Goal: Information Seeking & Learning: Learn about a topic

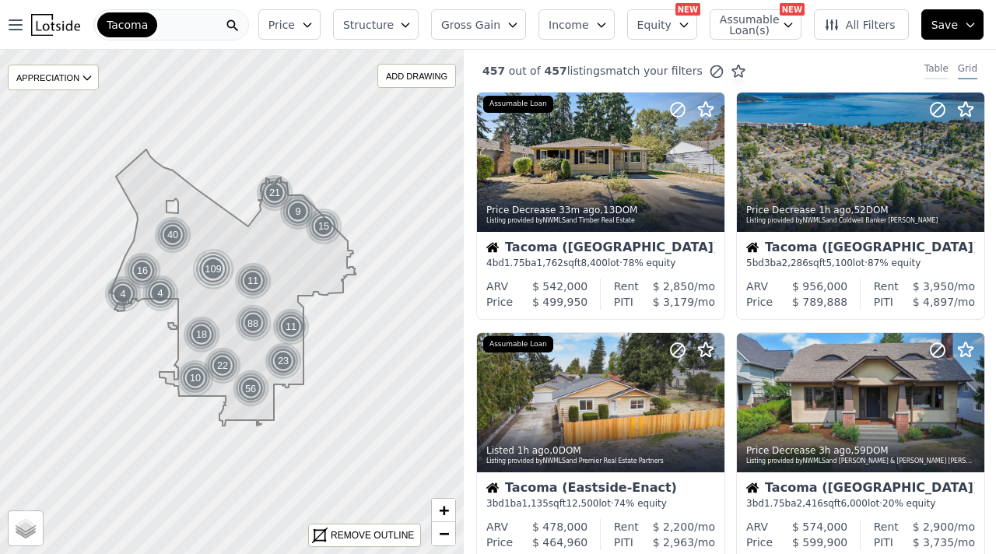
click at [943, 68] on div "Table" at bounding box center [937, 70] width 24 height 17
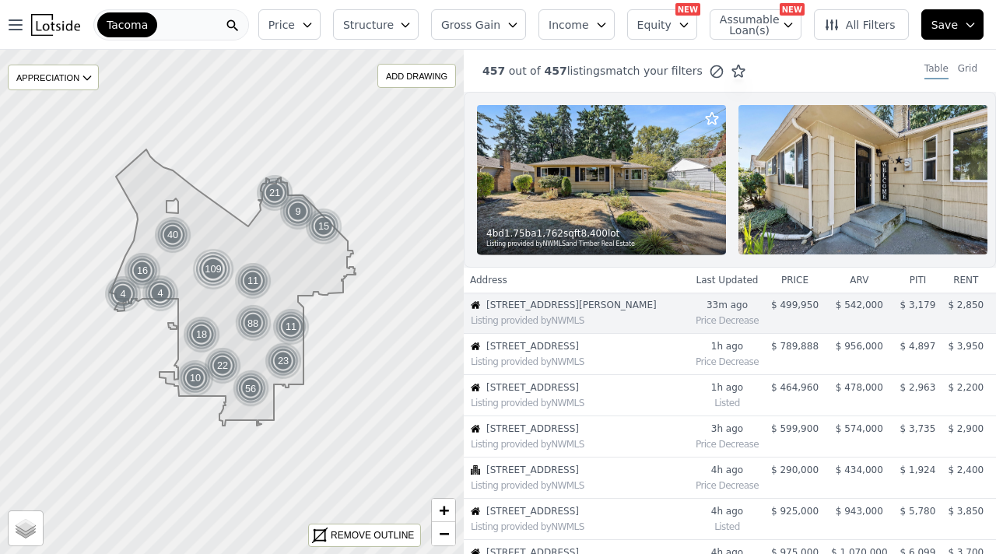
click at [314, 21] on icon "button" at bounding box center [307, 25] width 12 height 12
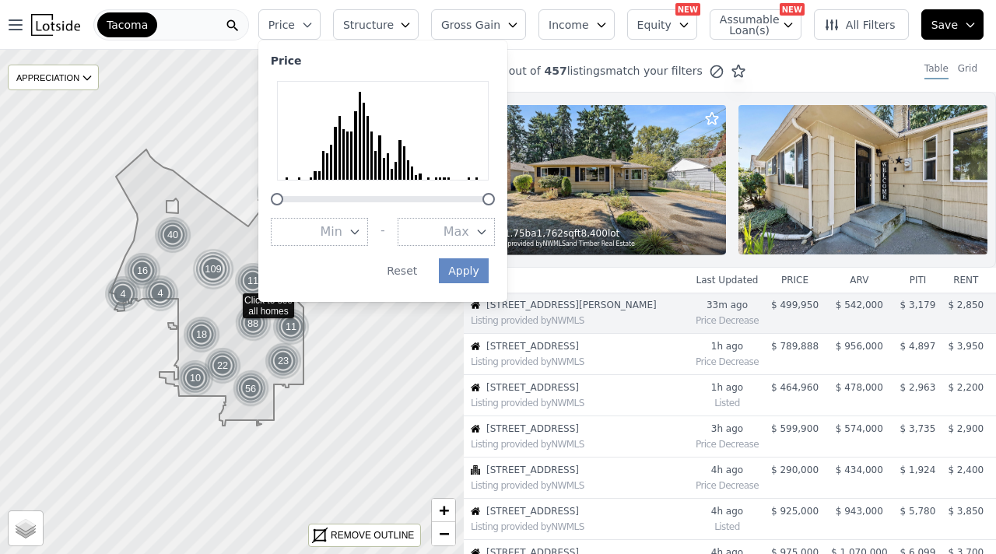
click at [358, 232] on icon "button" at bounding box center [354, 232] width 7 height 4
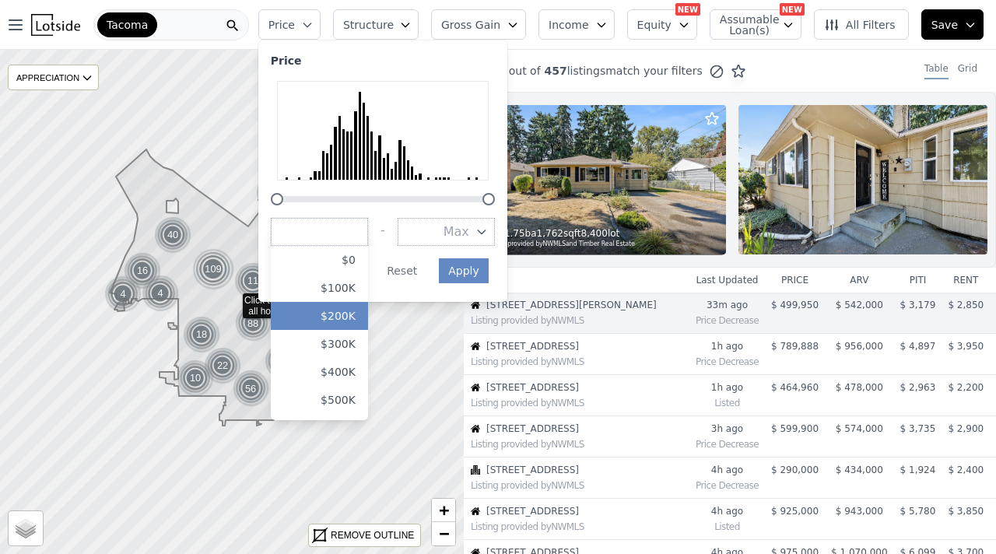
click at [352, 318] on button "$200K" at bounding box center [319, 316] width 97 height 28
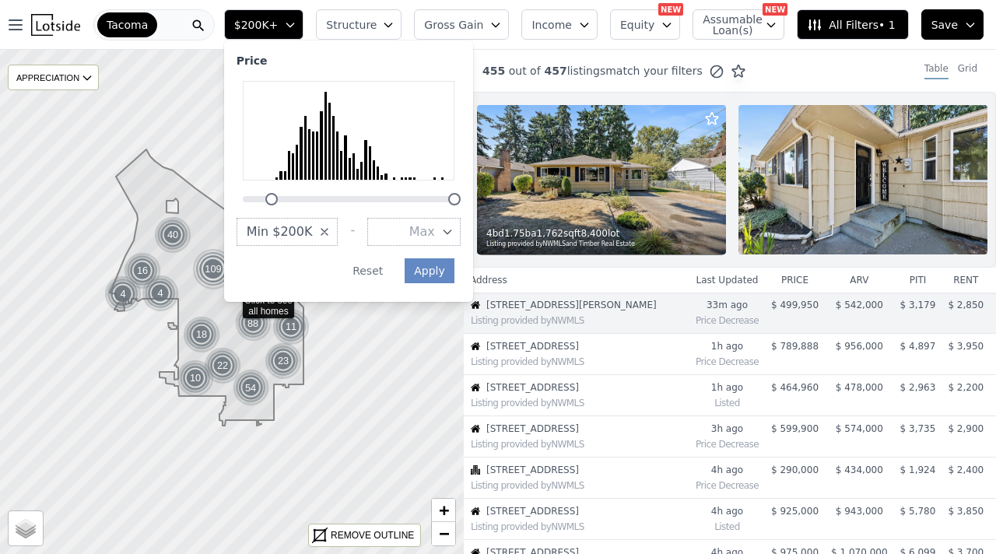
click at [473, 231] on div "Price Min $200K - Max Apply Reset" at bounding box center [348, 171] width 249 height 262
click at [435, 233] on span "Max" at bounding box center [422, 232] width 26 height 19
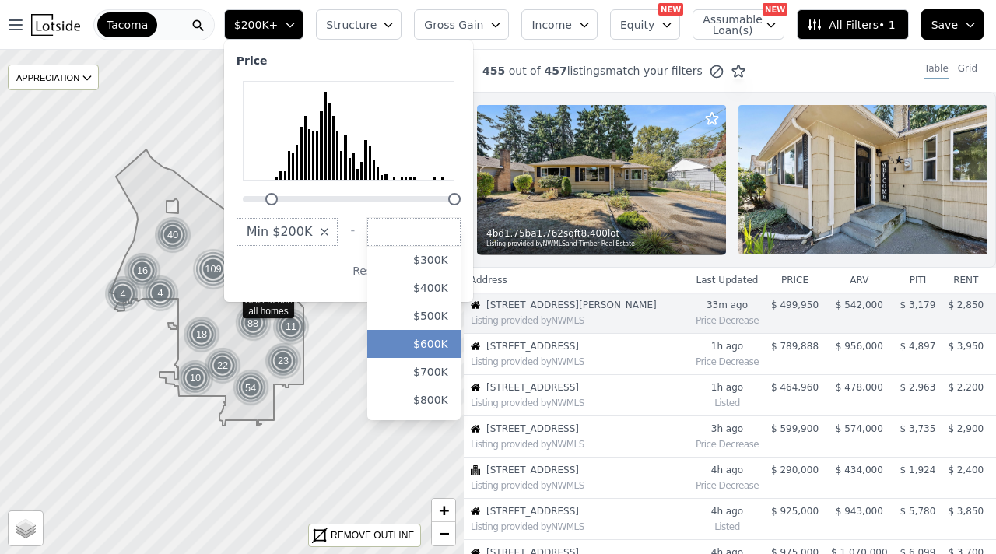
click at [450, 346] on button "$600K" at bounding box center [413, 344] width 93 height 28
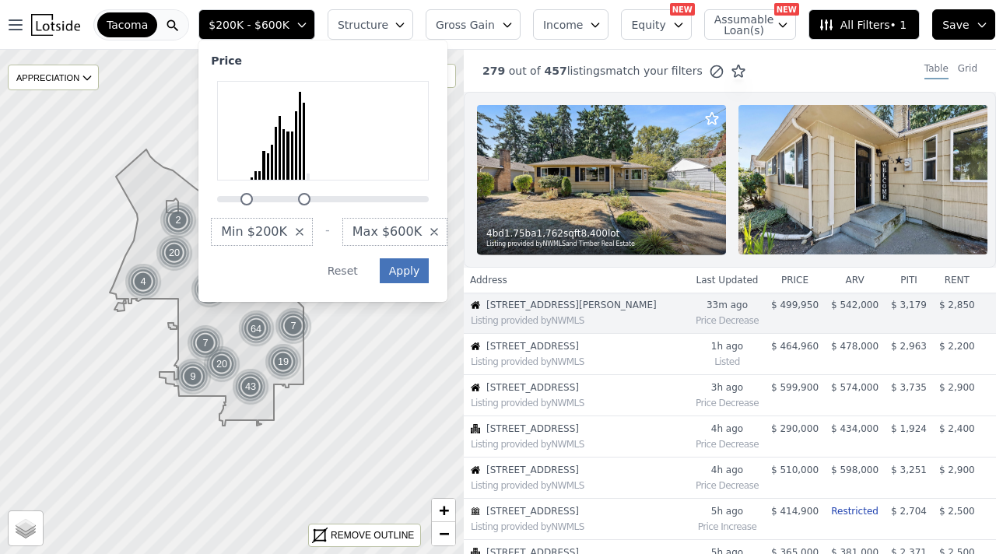
click at [406, 273] on button "Apply" at bounding box center [405, 270] width 50 height 25
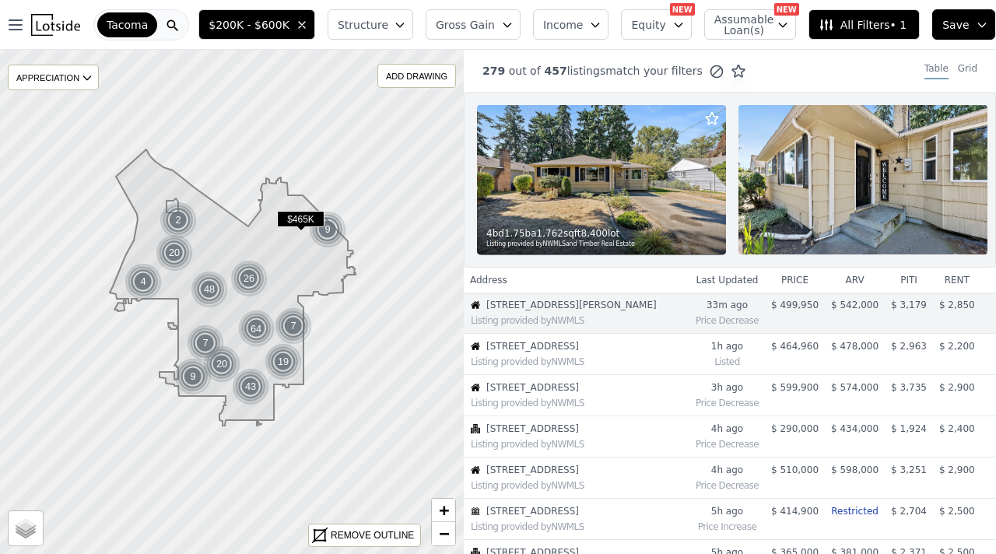
click at [490, 21] on span "Gross Gain" at bounding box center [465, 25] width 59 height 16
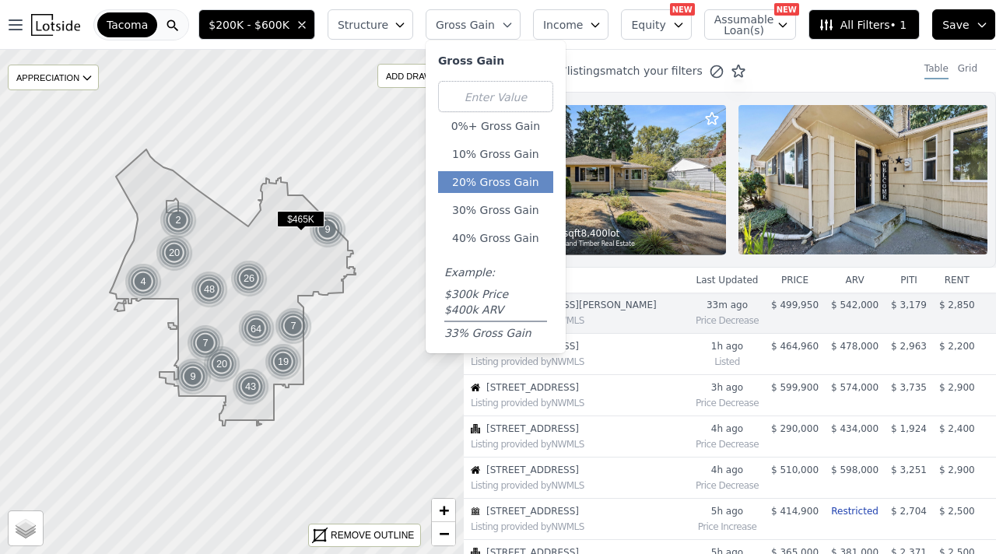
click at [506, 179] on button "20% Gross Gain" at bounding box center [495, 182] width 115 height 22
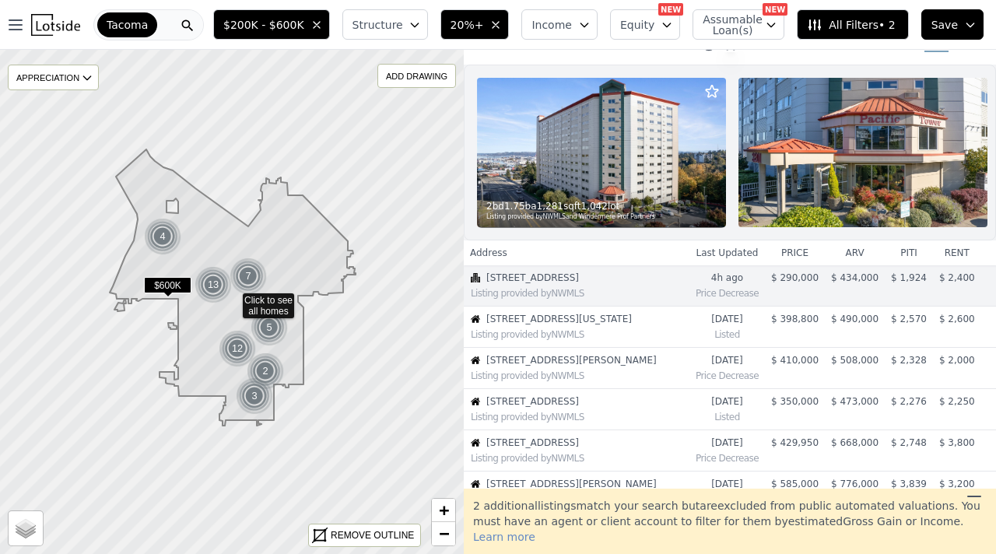
scroll to position [28, 0]
click at [421, 24] on icon "button" at bounding box center [415, 25] width 12 height 12
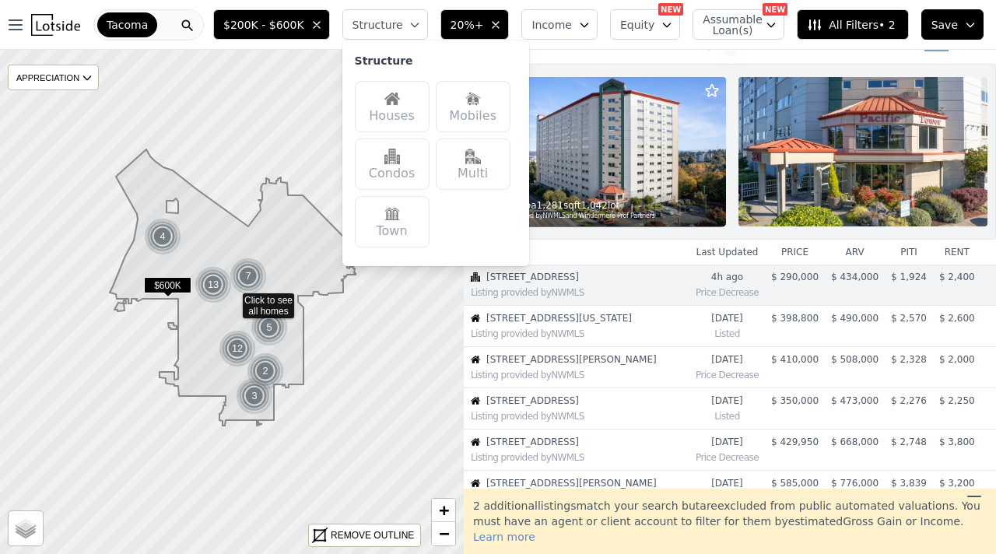
click at [413, 103] on div "Houses" at bounding box center [392, 106] width 75 height 51
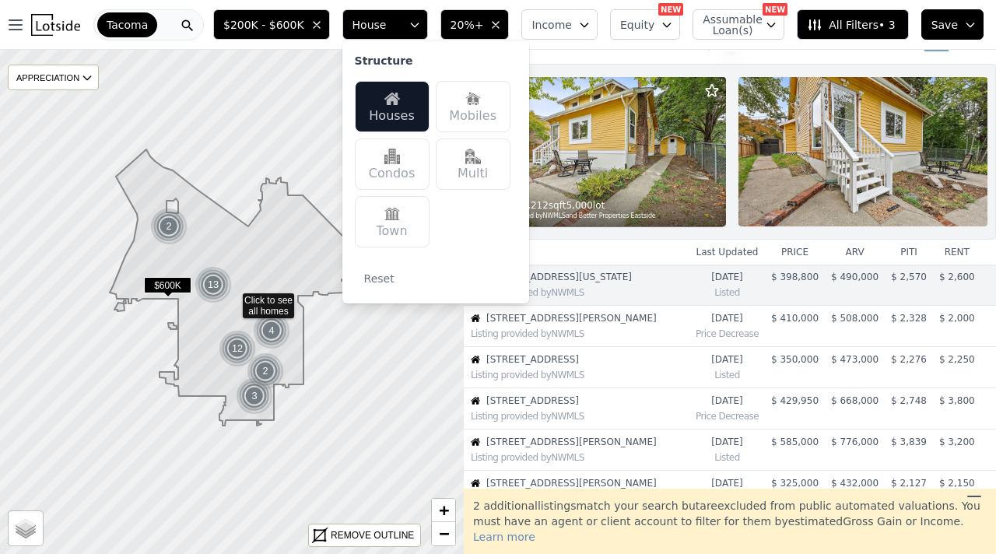
click at [485, 165] on div "Multi" at bounding box center [473, 164] width 75 height 51
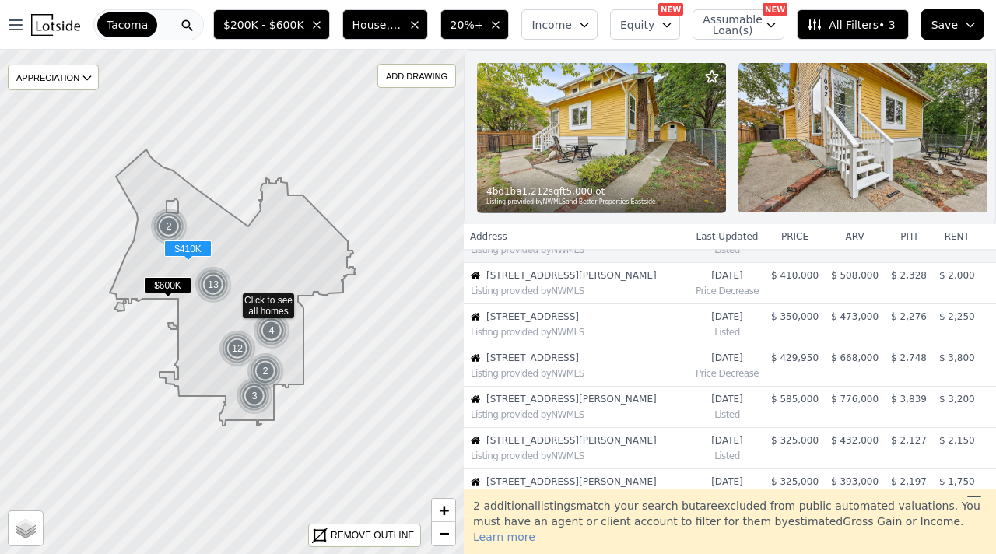
scroll to position [72, 0]
click at [978, 497] on icon at bounding box center [974, 497] width 12 height 0
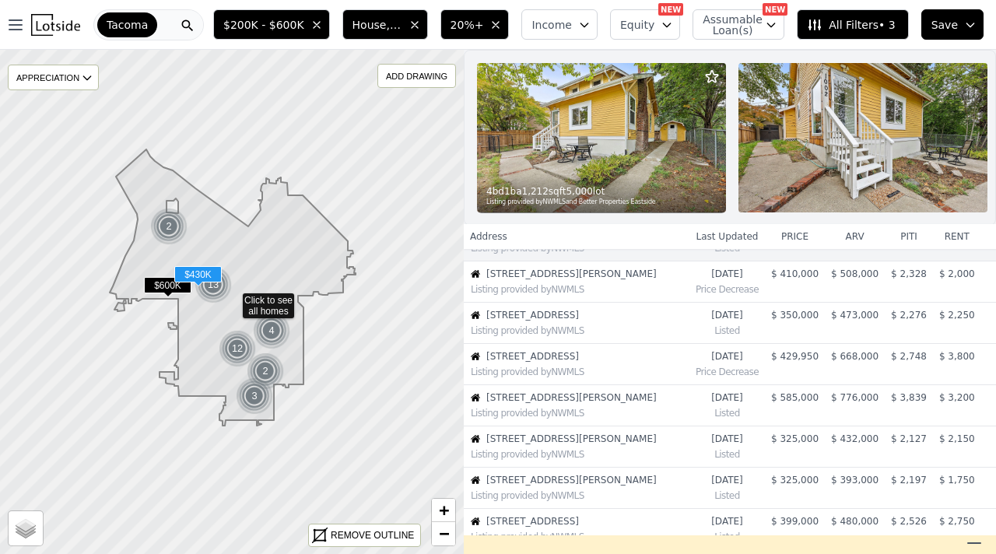
scroll to position [0, 0]
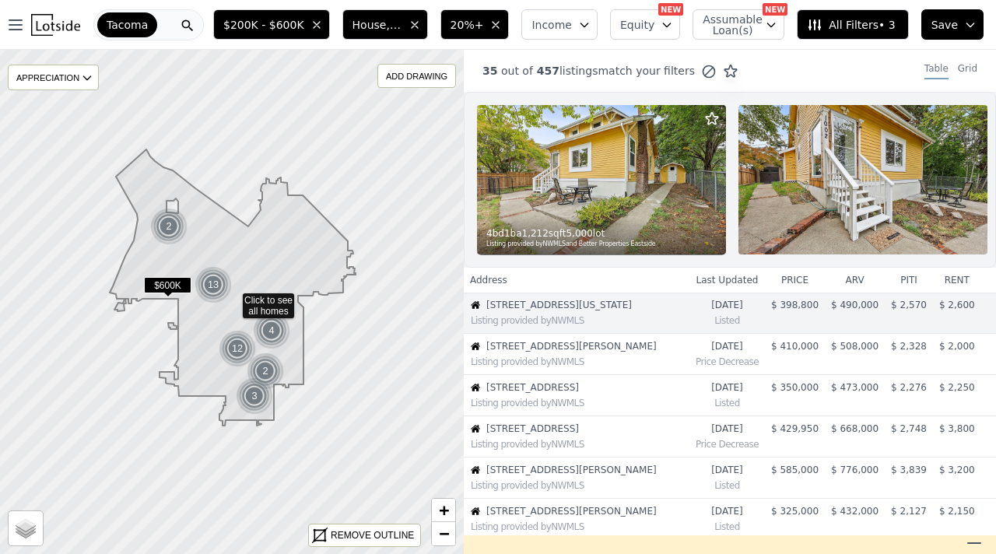
click at [851, 17] on span "All Filters • 3" at bounding box center [851, 25] width 88 height 16
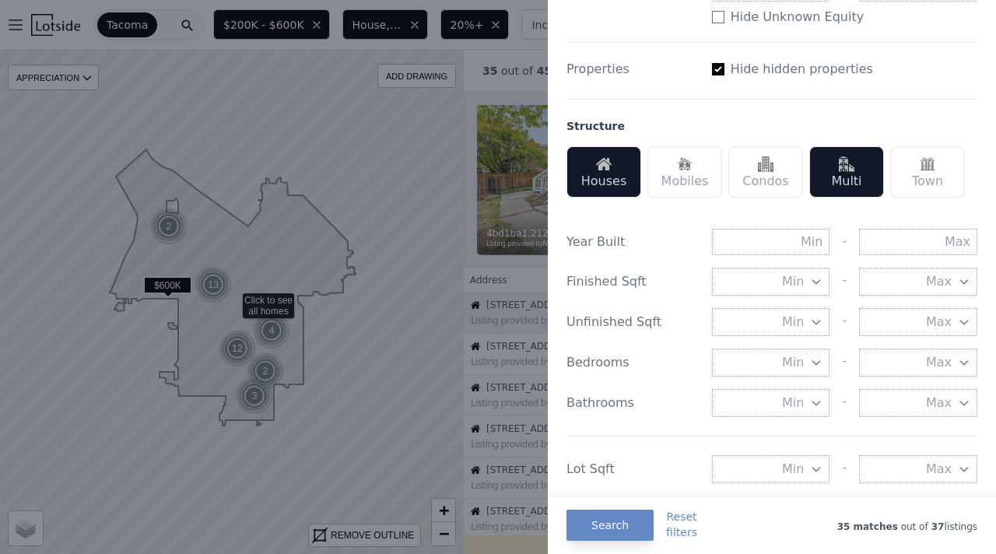
scroll to position [399, 0]
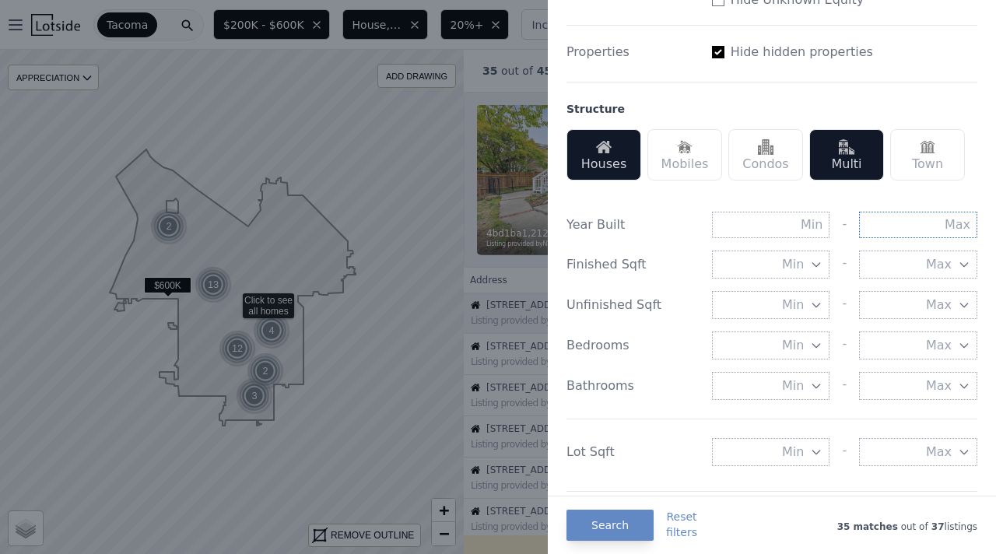
click at [956, 226] on input "text" at bounding box center [918, 225] width 118 height 26
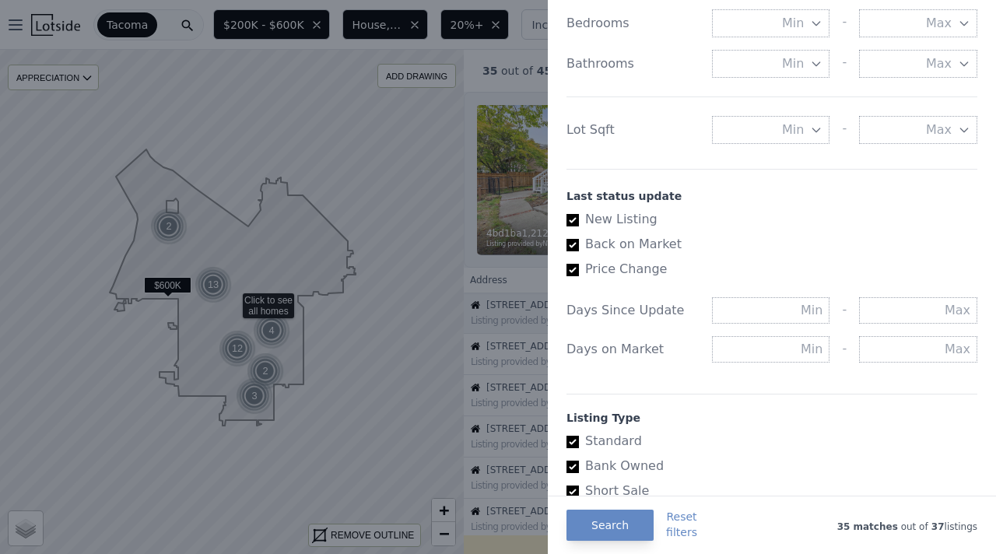
scroll to position [711, 0]
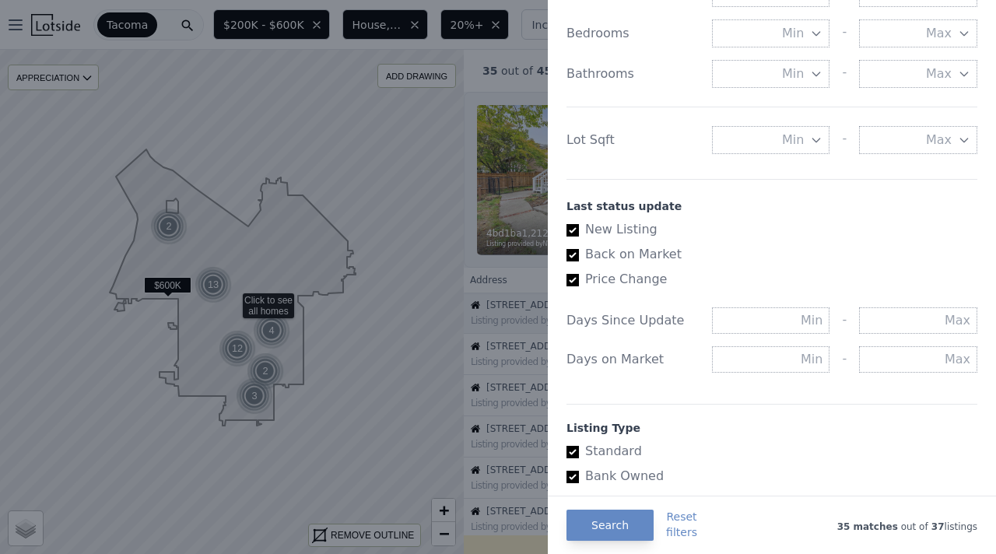
type input "1990"
click at [815, 139] on icon "button" at bounding box center [816, 140] width 12 height 12
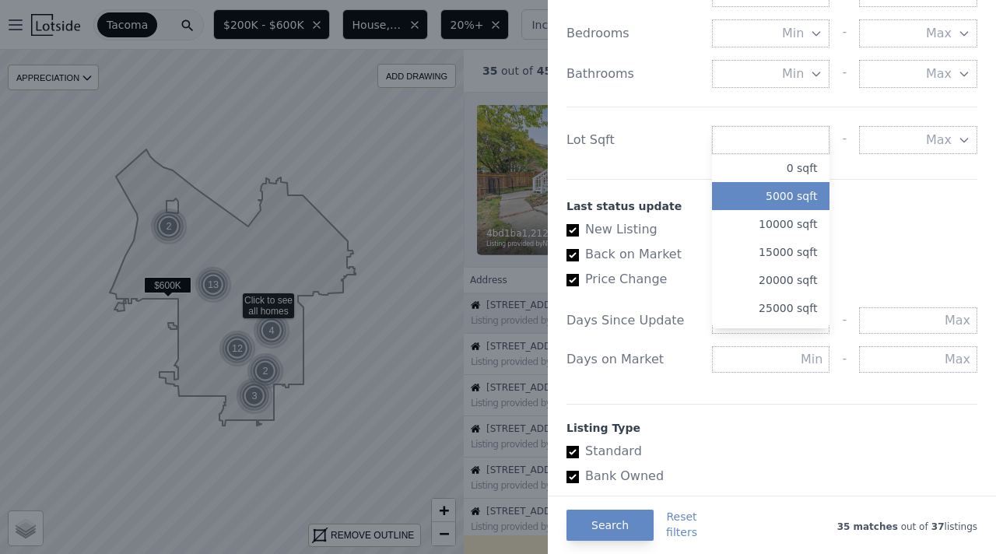
click at [786, 193] on button "5000 sqft" at bounding box center [771, 196] width 118 height 28
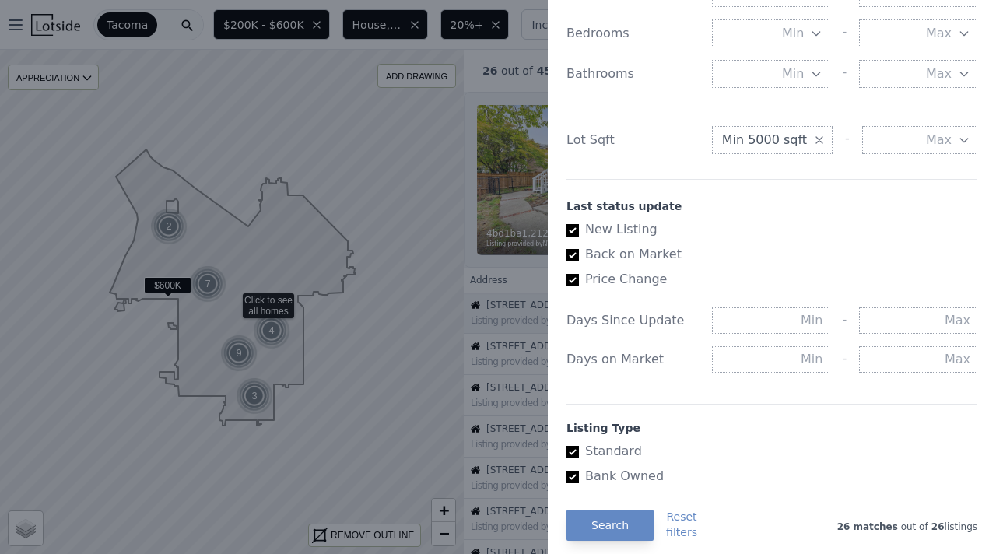
scroll to position [866, 0]
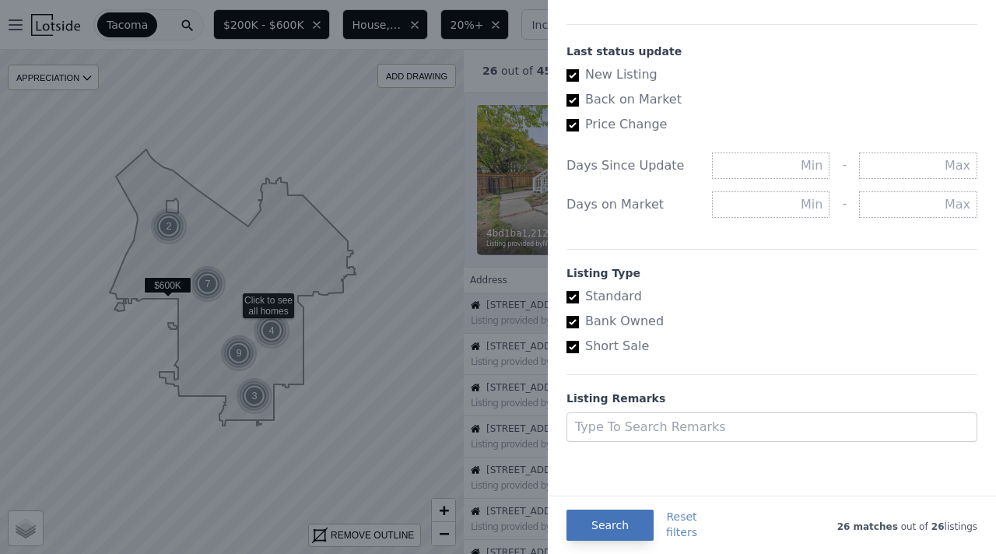
click at [621, 526] on button "Search" at bounding box center [610, 525] width 87 height 31
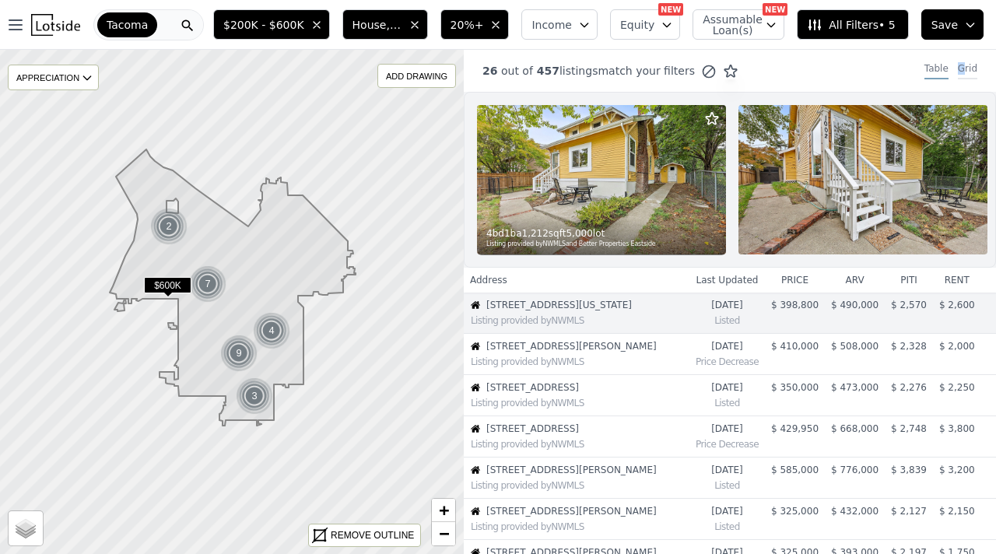
click at [967, 62] on div "Grid" at bounding box center [967, 70] width 19 height 17
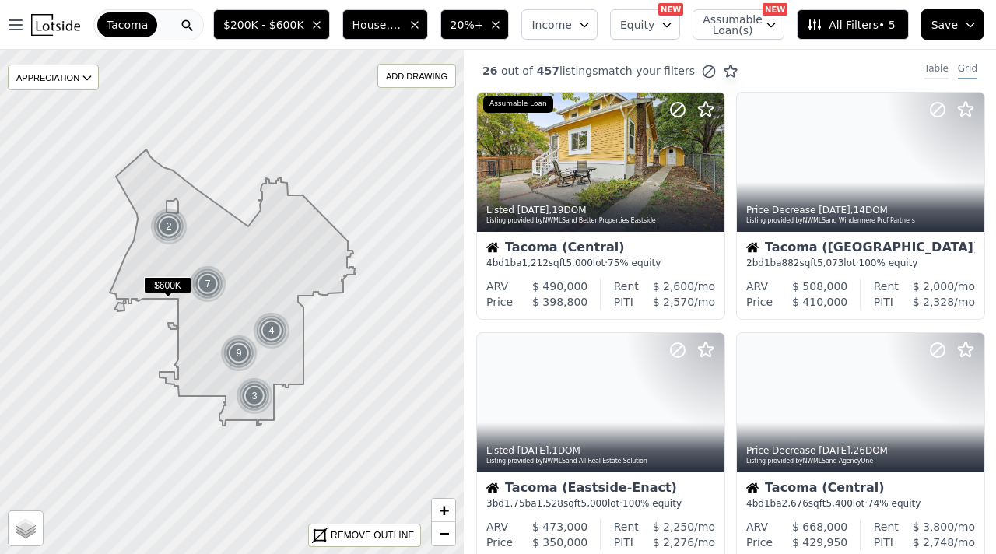
click at [933, 70] on div "Table" at bounding box center [937, 70] width 24 height 17
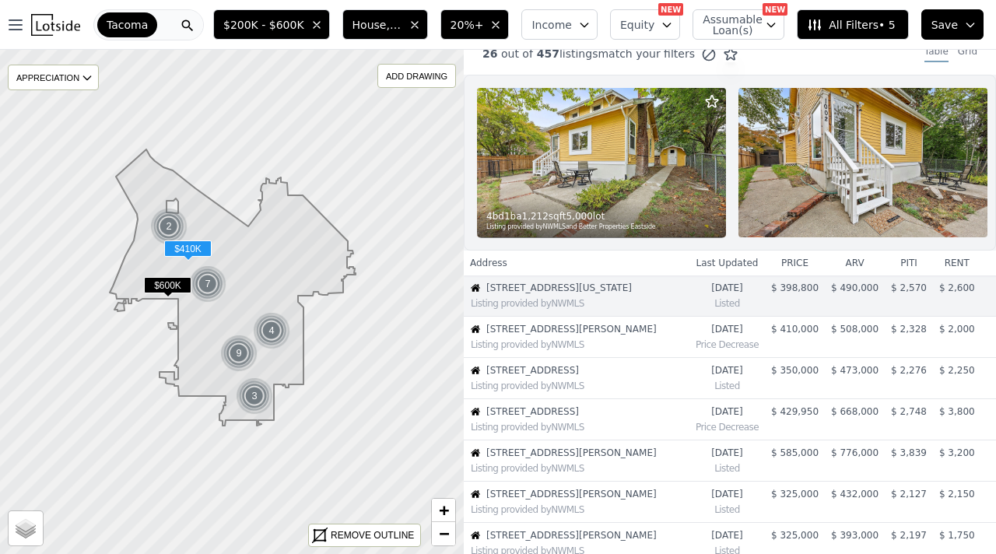
scroll to position [0, 0]
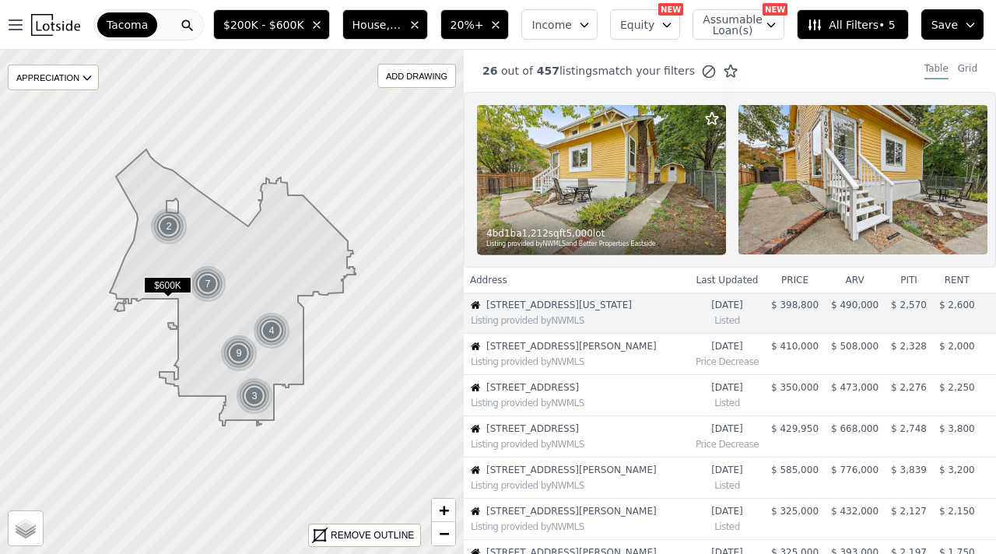
click at [799, 283] on th "price" at bounding box center [795, 280] width 60 height 25
click at [864, 22] on span "All Filters • 5" at bounding box center [851, 25] width 88 height 16
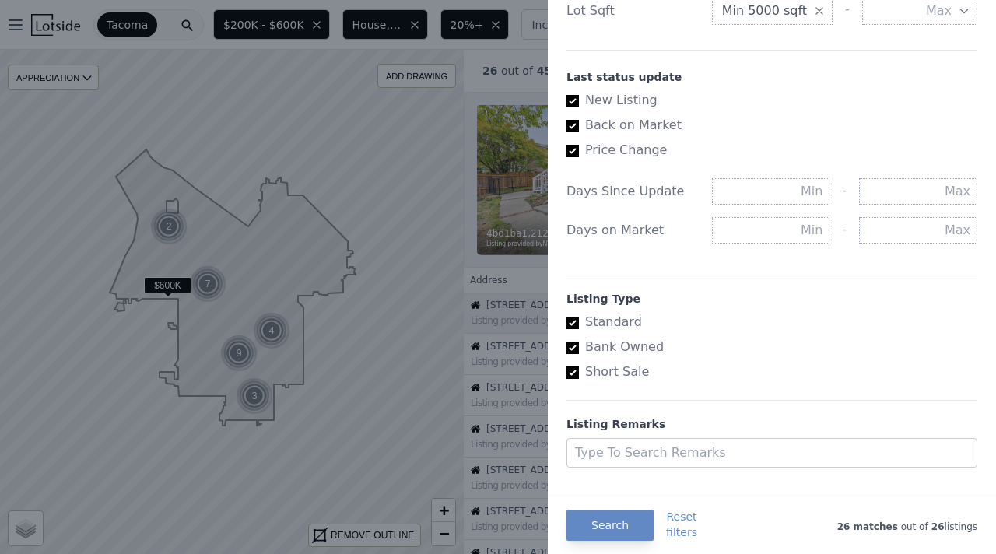
scroll to position [866, 0]
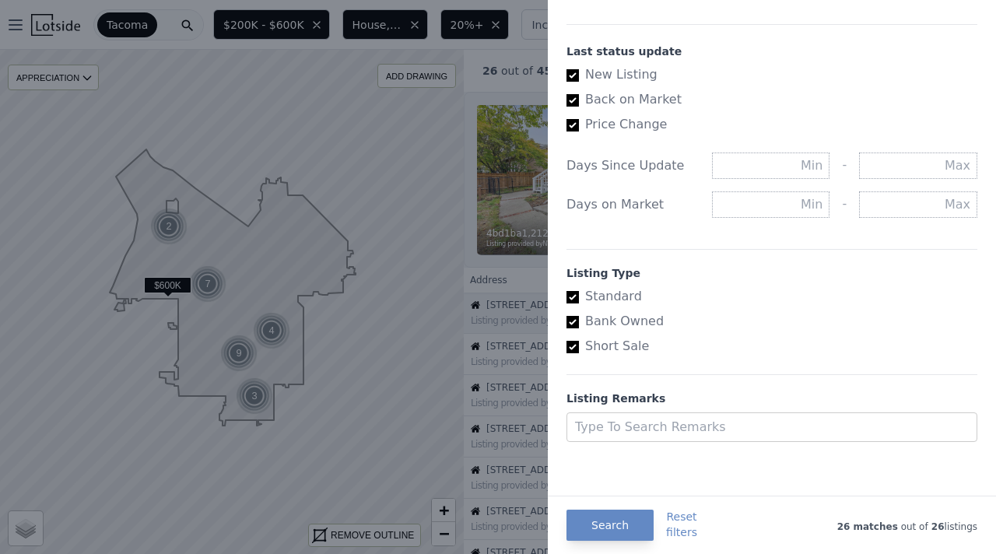
click at [479, 104] on div at bounding box center [498, 277] width 996 height 554
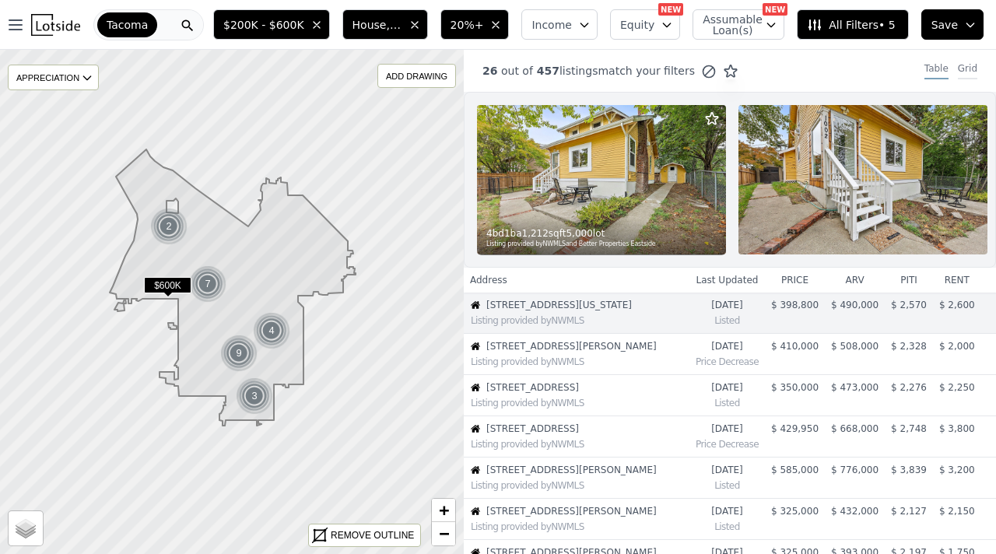
click at [966, 69] on div "Grid" at bounding box center [967, 70] width 19 height 17
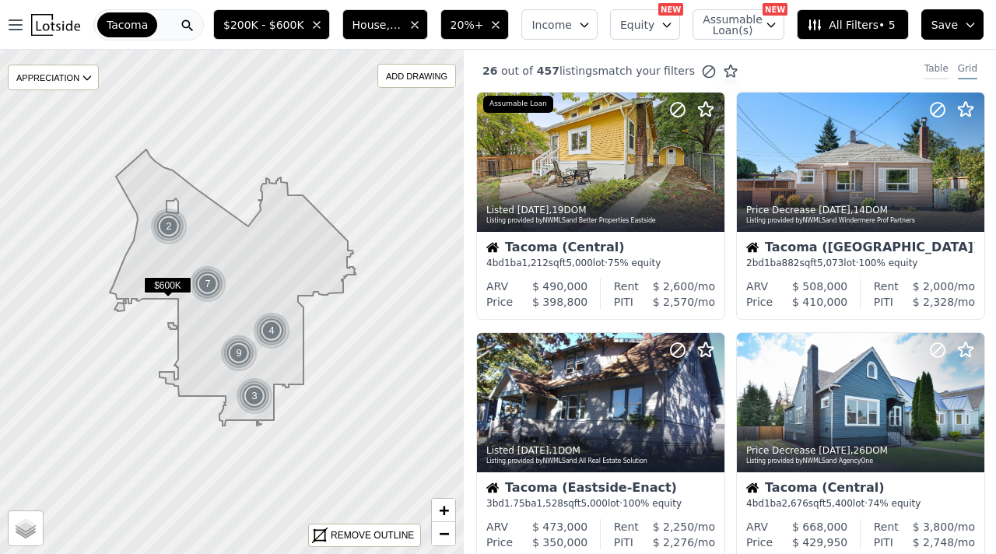
click at [939, 68] on div "Table" at bounding box center [937, 70] width 24 height 17
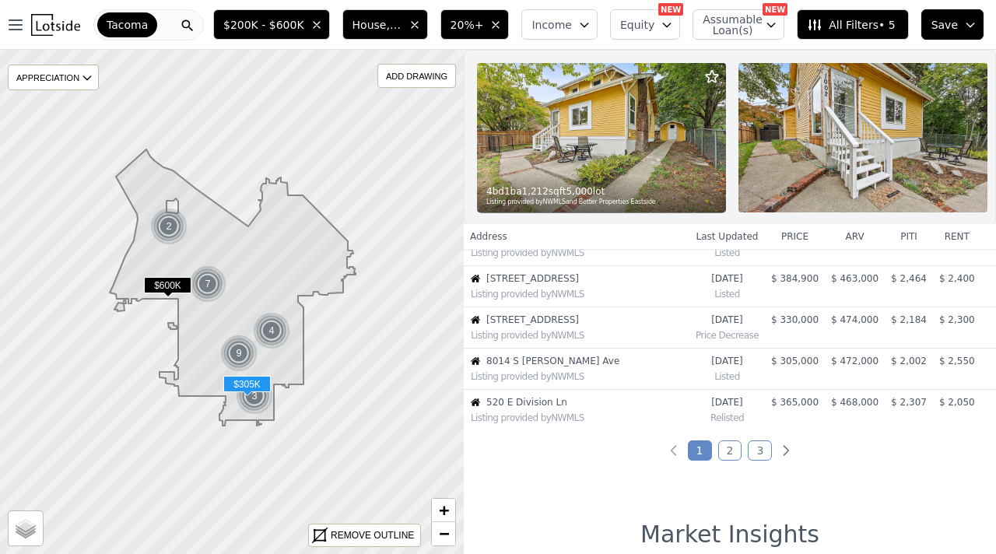
scroll to position [357, 0]
click at [726, 450] on link "2" at bounding box center [730, 450] width 24 height 20
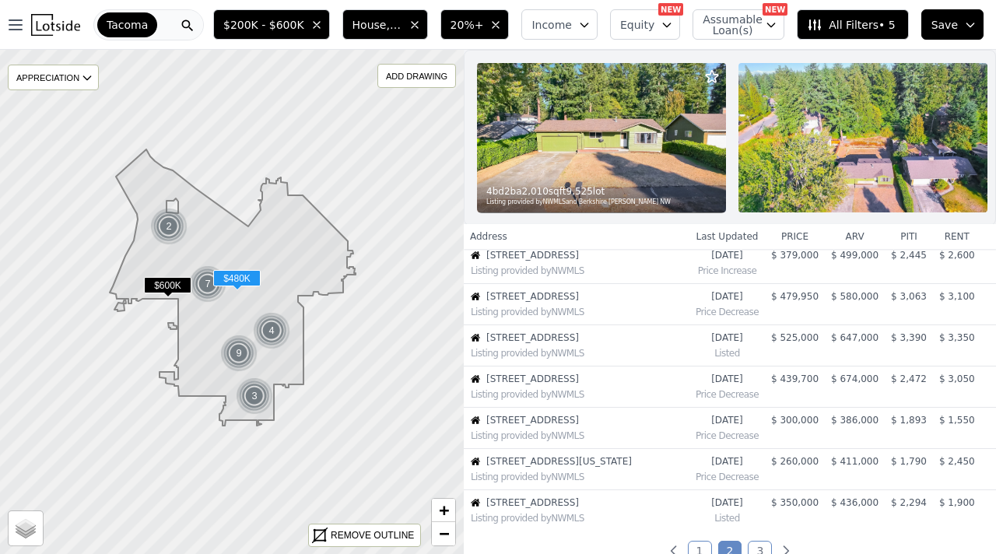
scroll to position [257, 0]
click at [797, 463] on span "$ 260,000" at bounding box center [794, 460] width 47 height 11
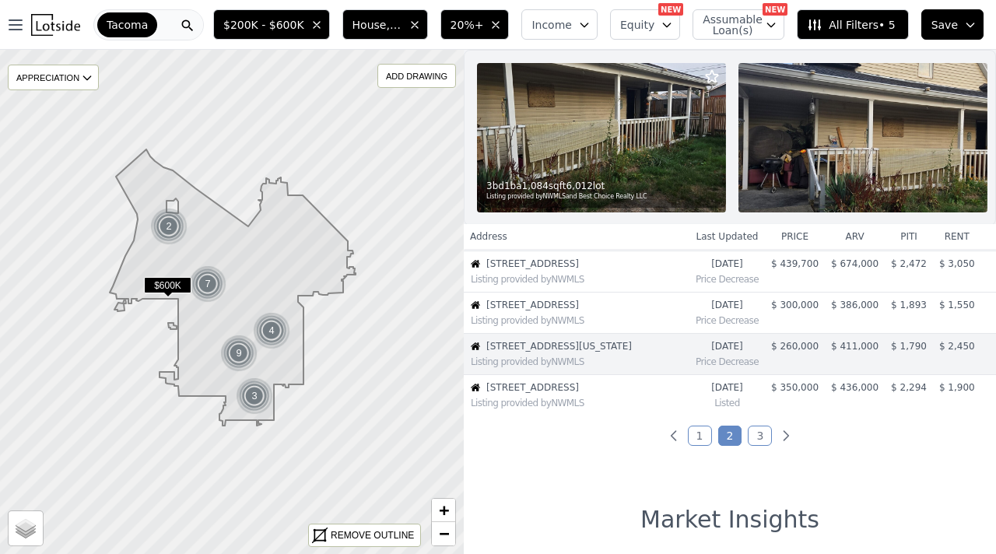
scroll to position [355, 0]
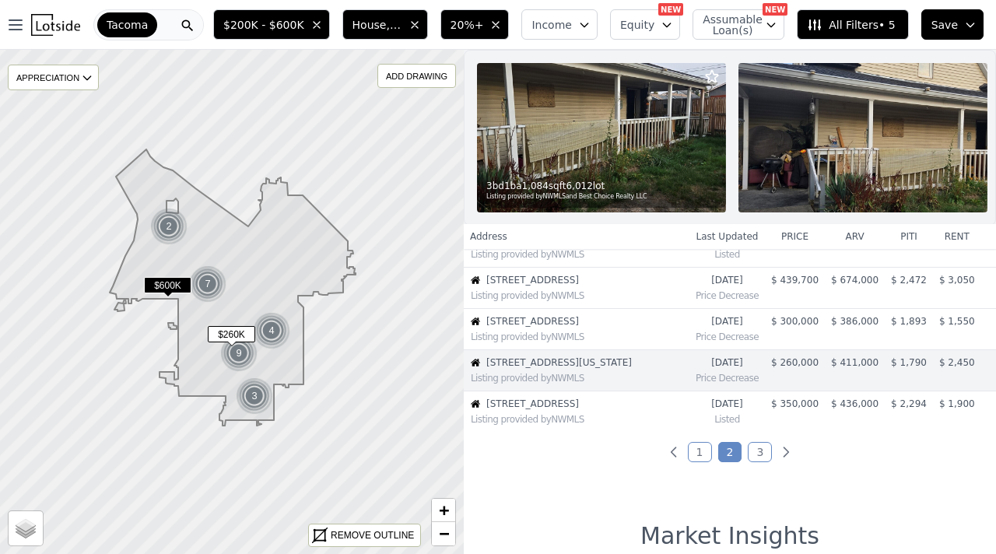
click at [765, 366] on td "3w ago Price Decrease" at bounding box center [727, 370] width 75 height 41
click at [709, 363] on time "3w ago" at bounding box center [727, 362] width 63 height 12
click at [631, 125] on img at bounding box center [601, 137] width 249 height 149
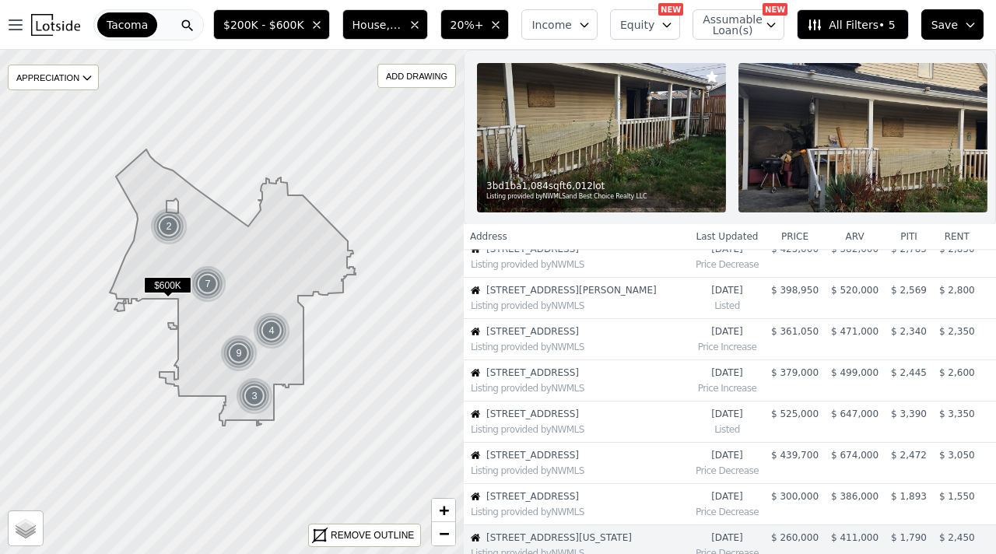
scroll to position [0, 0]
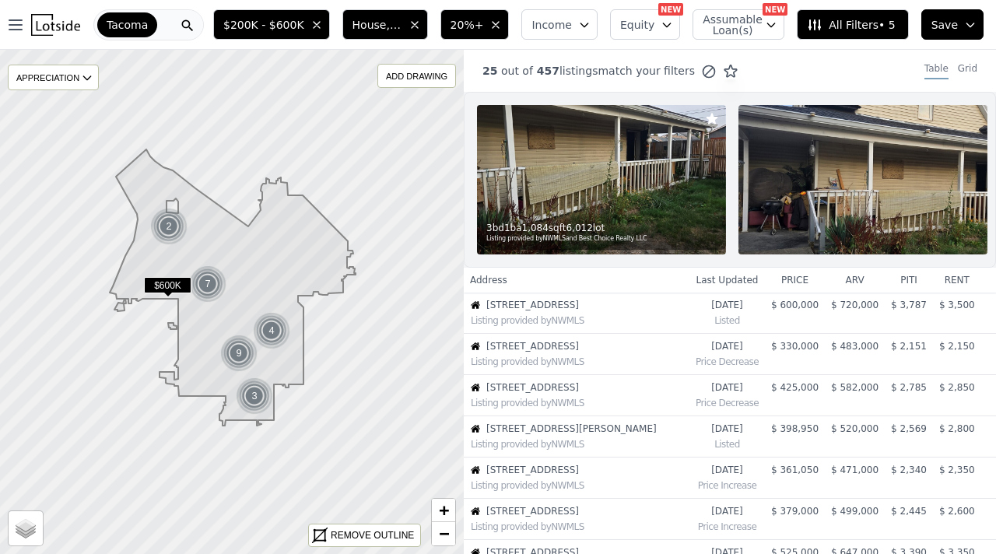
click at [858, 26] on span "All Filters • 5" at bounding box center [851, 25] width 88 height 16
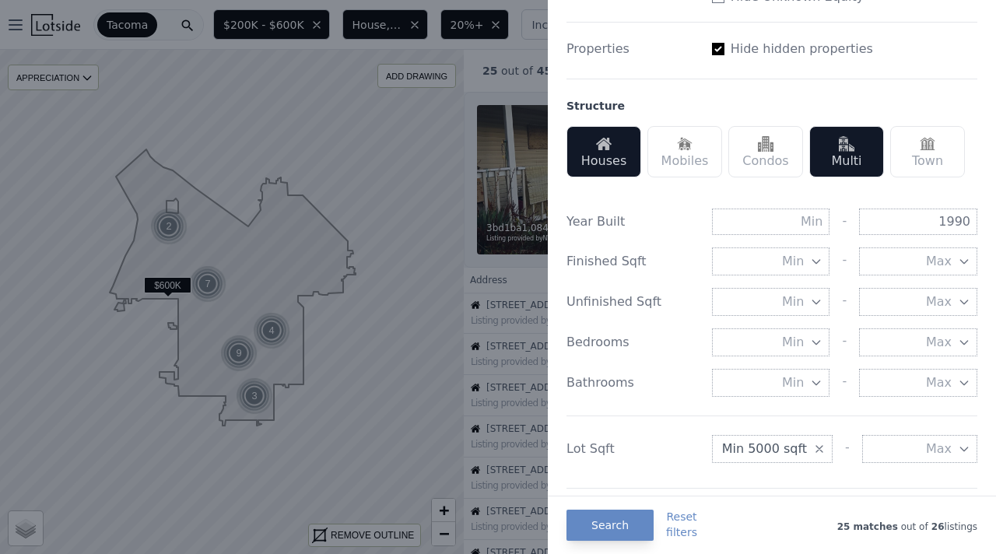
scroll to position [406, 0]
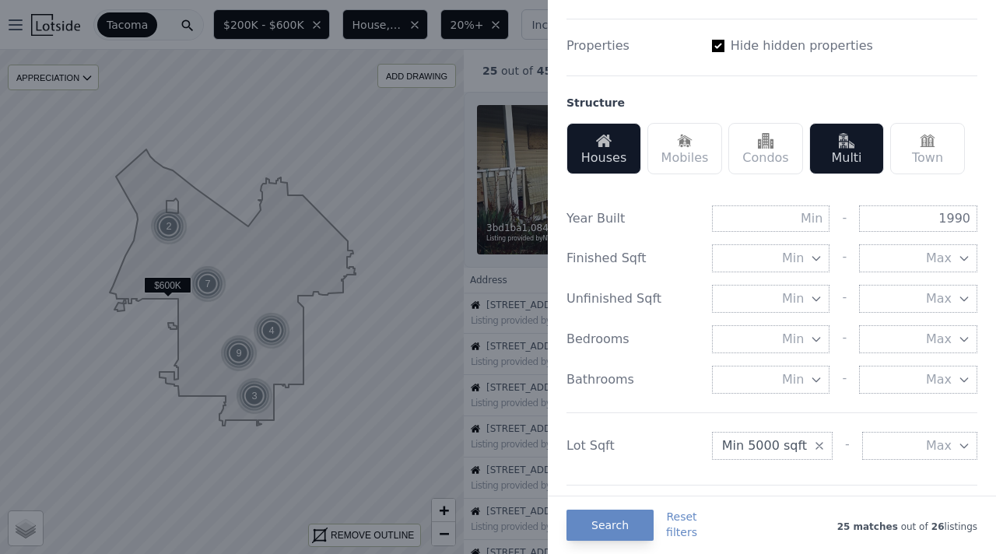
click at [814, 257] on icon "button" at bounding box center [816, 258] width 12 height 12
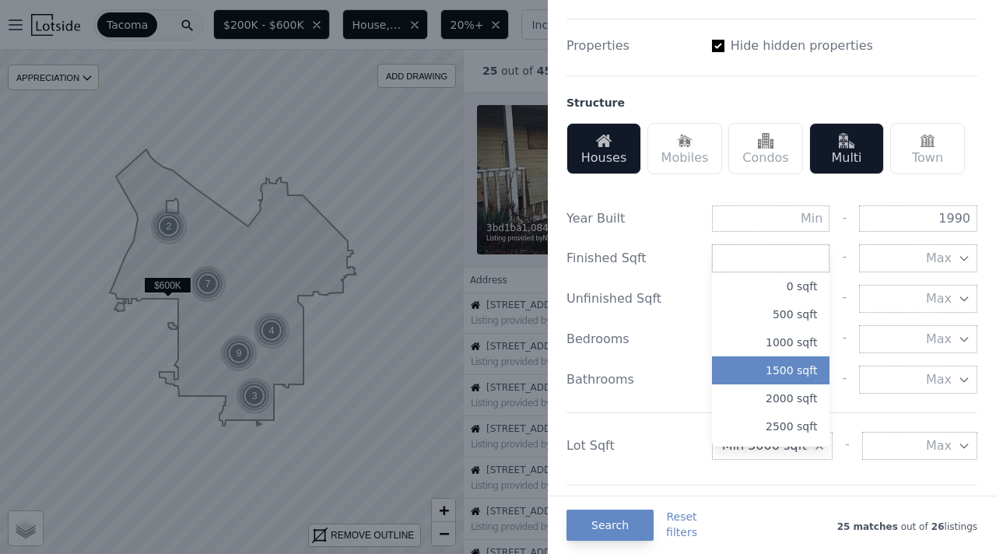
click at [792, 372] on button "1500 sqft" at bounding box center [771, 370] width 118 height 28
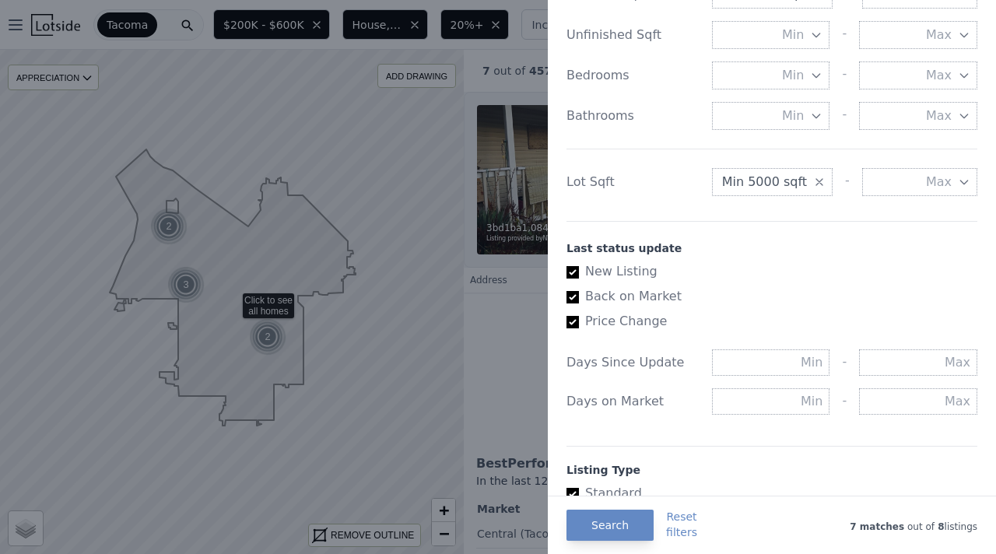
scroll to position [866, 0]
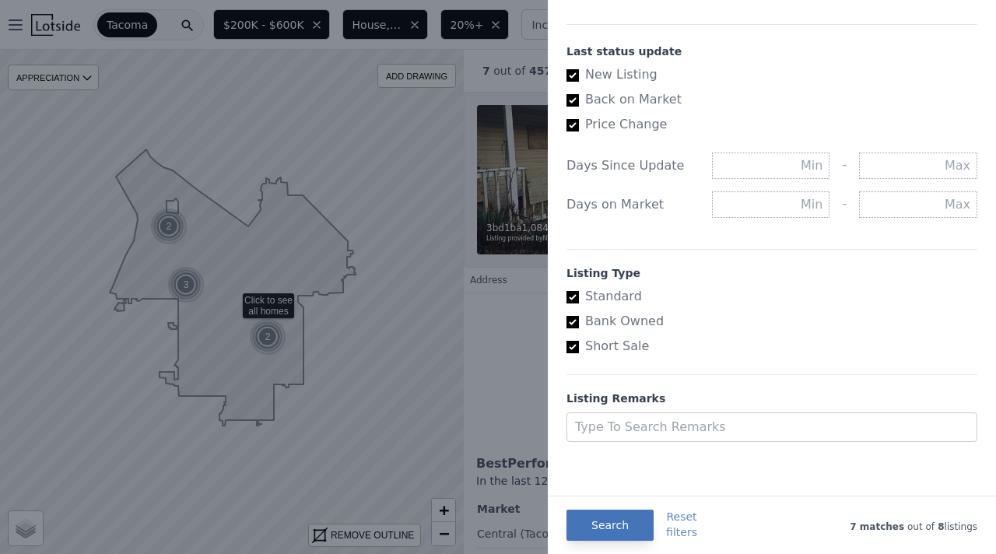
click at [606, 528] on button "Search" at bounding box center [610, 525] width 87 height 31
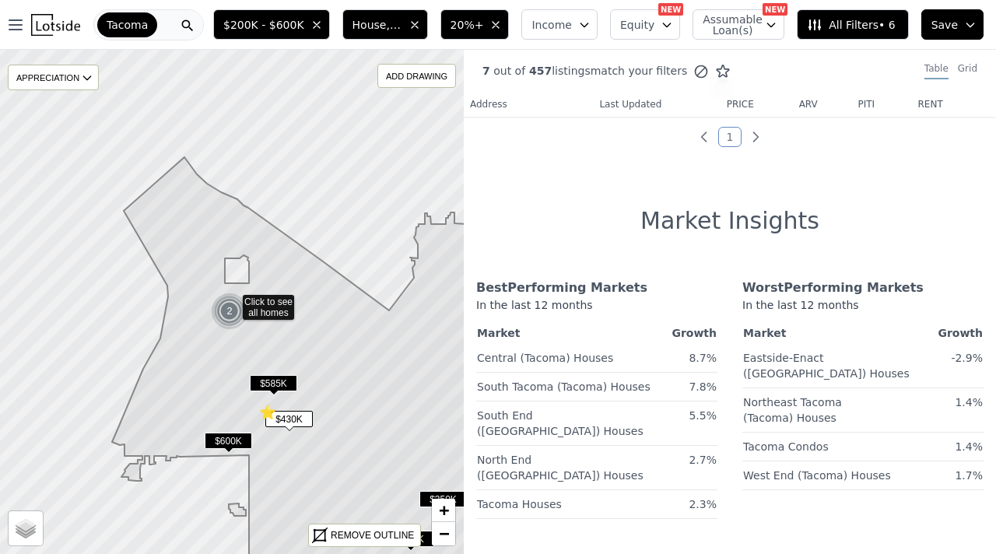
click at [192, 26] on icon at bounding box center [188, 26] width 16 height 16
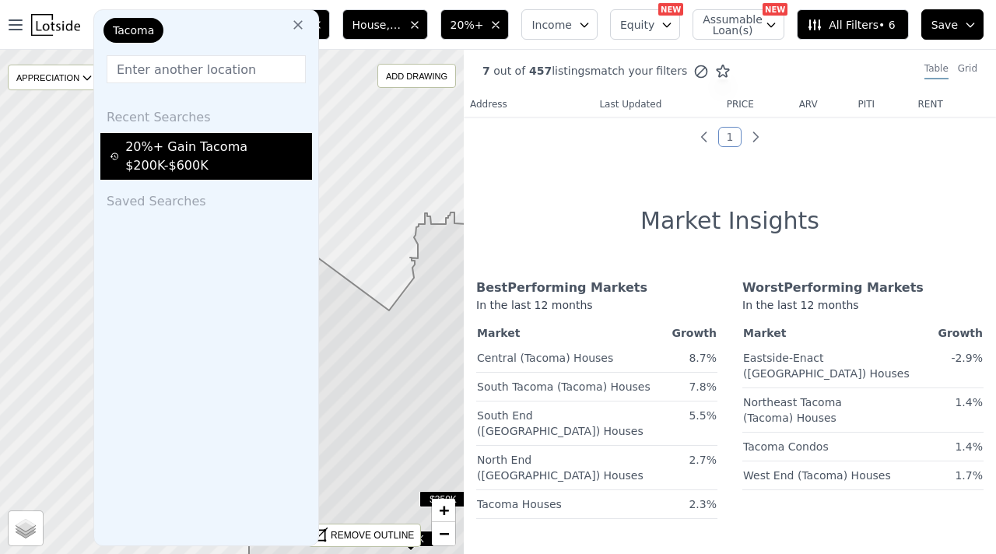
click at [199, 150] on div "20%+ Gain Tacoma $200K-$600K" at bounding box center [209, 156] width 198 height 37
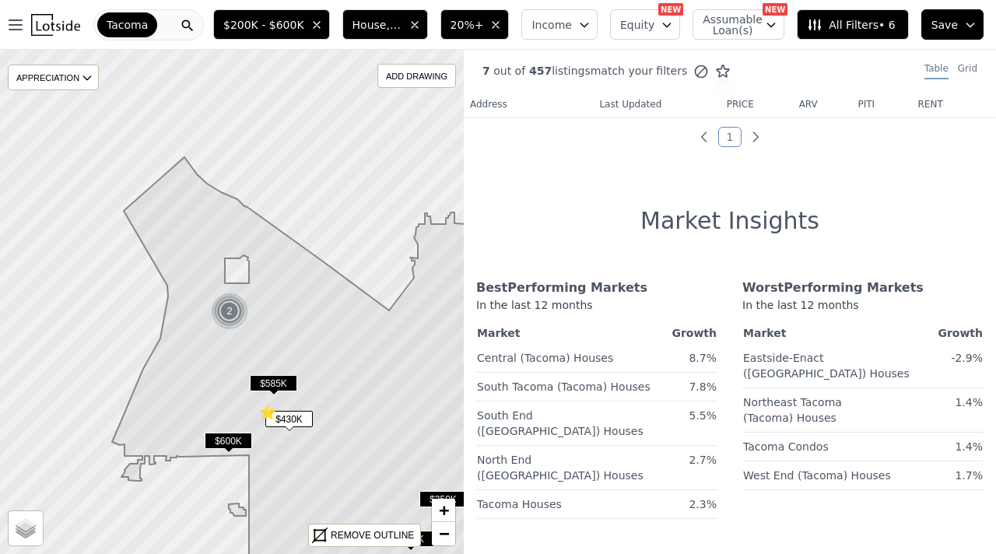
click at [886, 23] on span "All Filters • 6" at bounding box center [851, 25] width 88 height 16
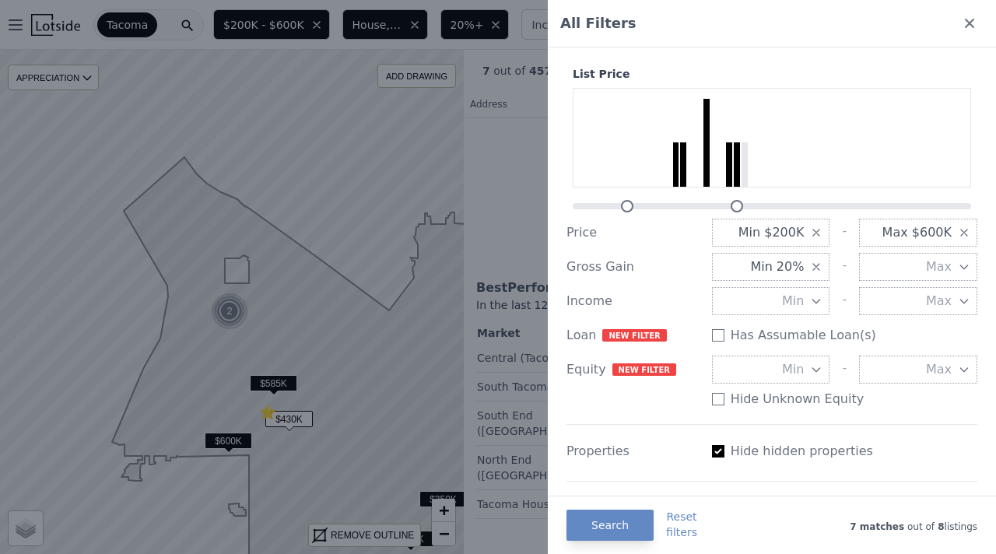
click at [37, 18] on div at bounding box center [498, 277] width 996 height 554
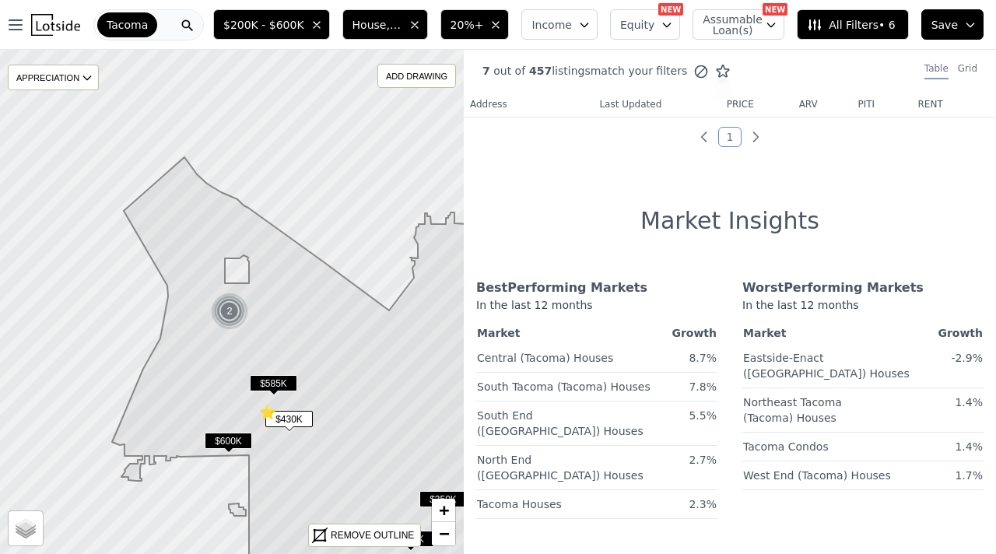
click at [879, 19] on span "All Filters • 6" at bounding box center [851, 25] width 88 height 16
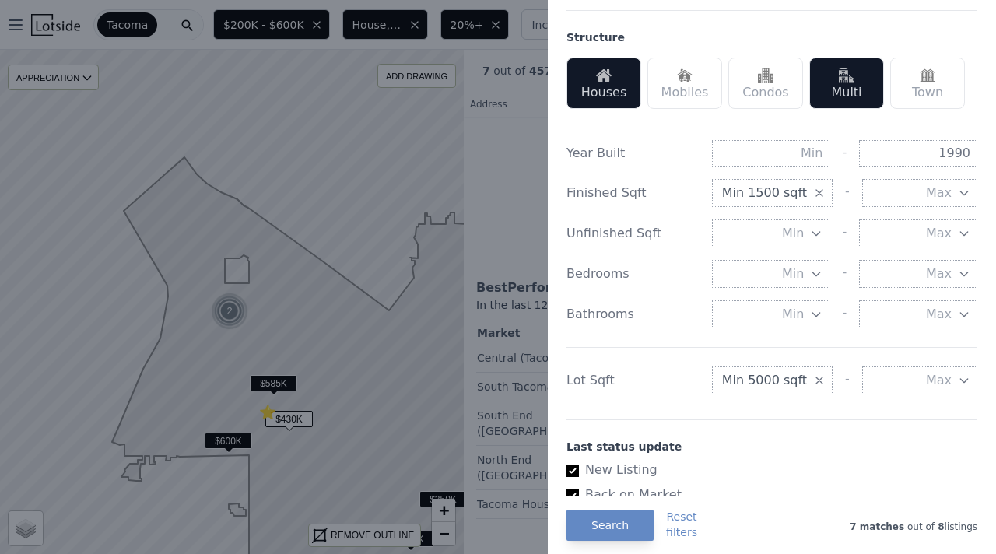
scroll to position [478, 0]
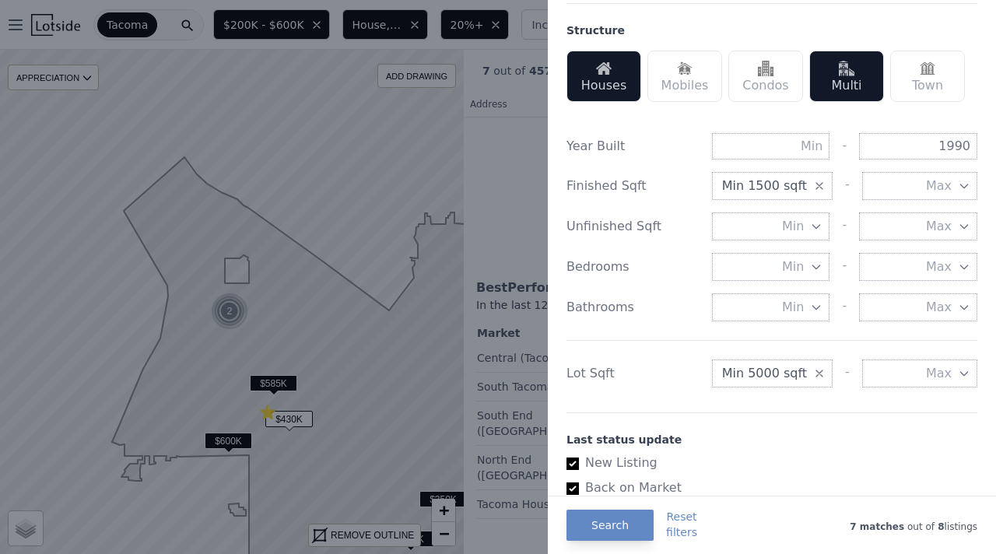
click at [815, 184] on icon "button" at bounding box center [819, 186] width 12 height 12
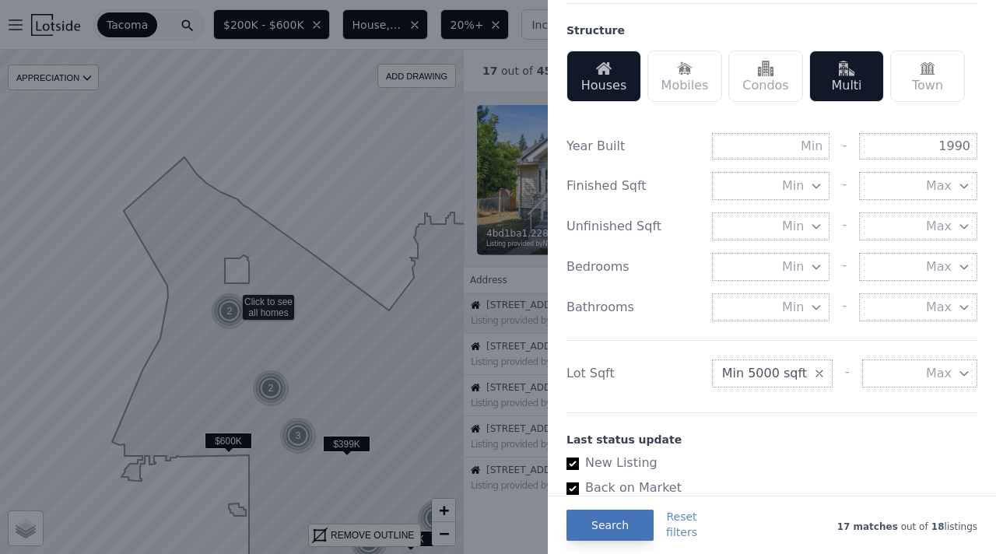
click at [624, 526] on button "Search" at bounding box center [610, 525] width 87 height 31
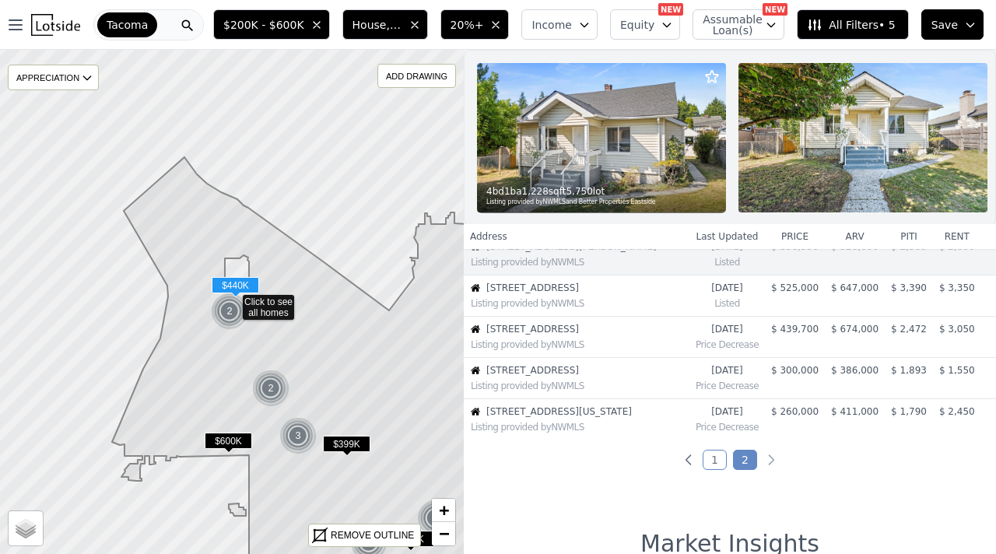
scroll to position [76, 0]
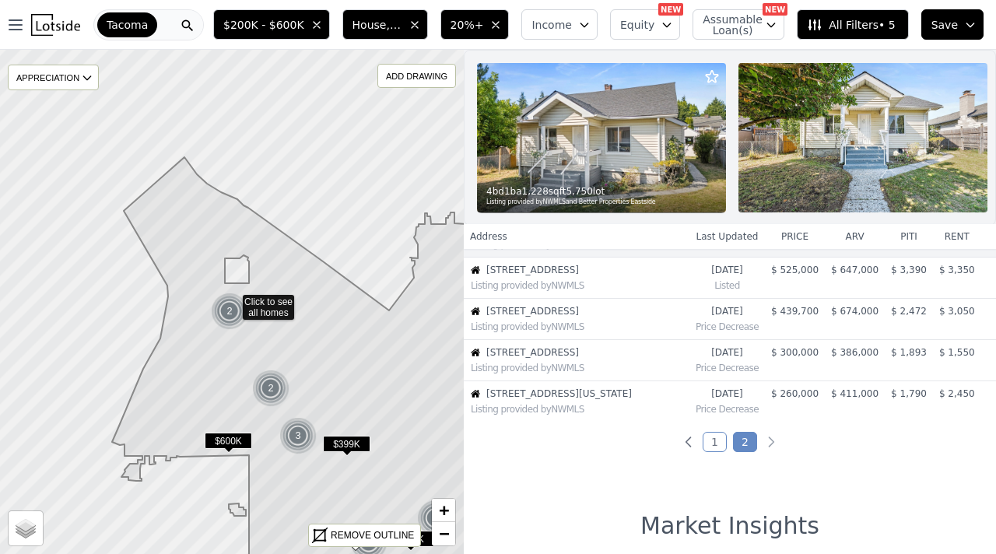
click at [743, 391] on time "3w ago" at bounding box center [727, 394] width 63 height 12
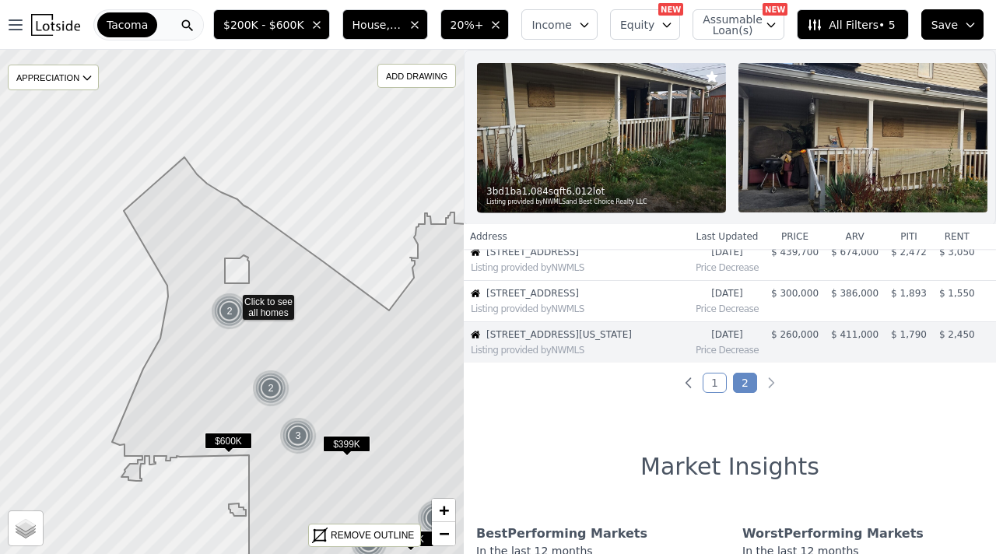
scroll to position [143, 0]
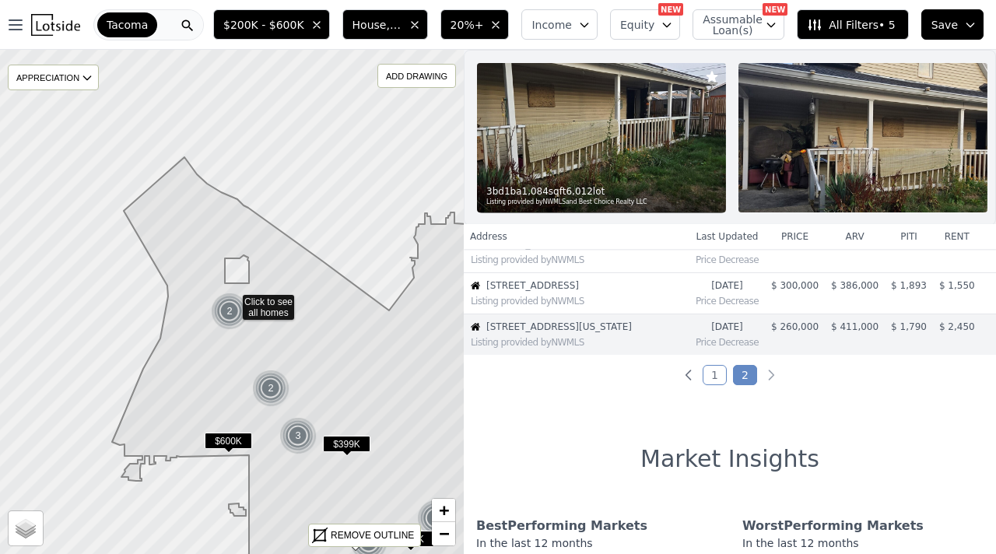
click at [497, 330] on span "4717 S Alaska St" at bounding box center [579, 327] width 187 height 12
click at [627, 143] on img at bounding box center [601, 137] width 249 height 149
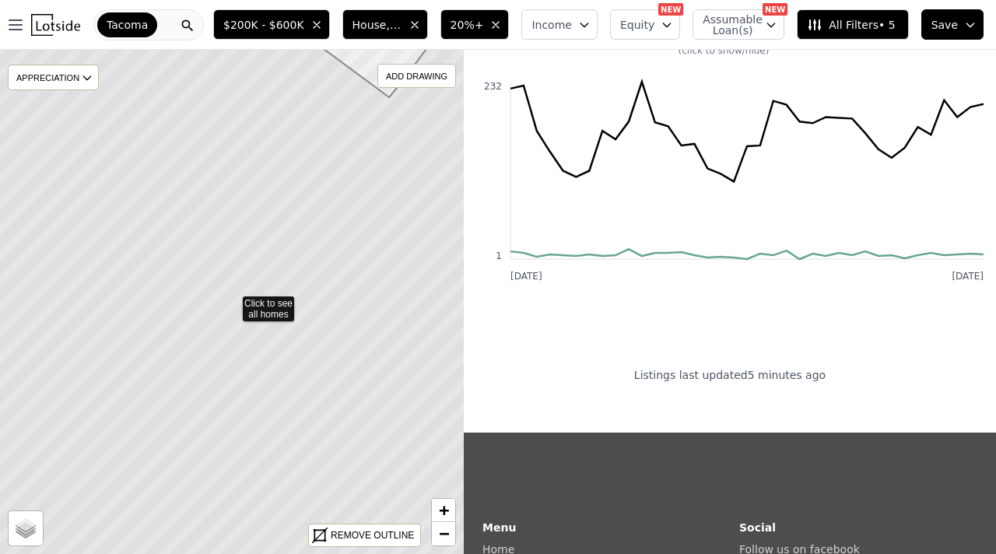
scroll to position [1263, 0]
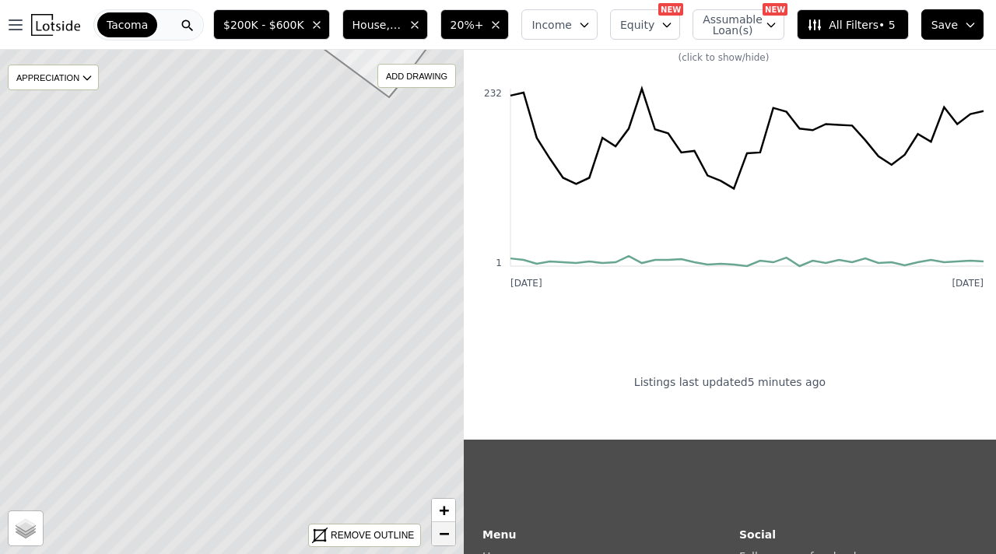
click at [446, 534] on span "−" at bounding box center [444, 533] width 10 height 19
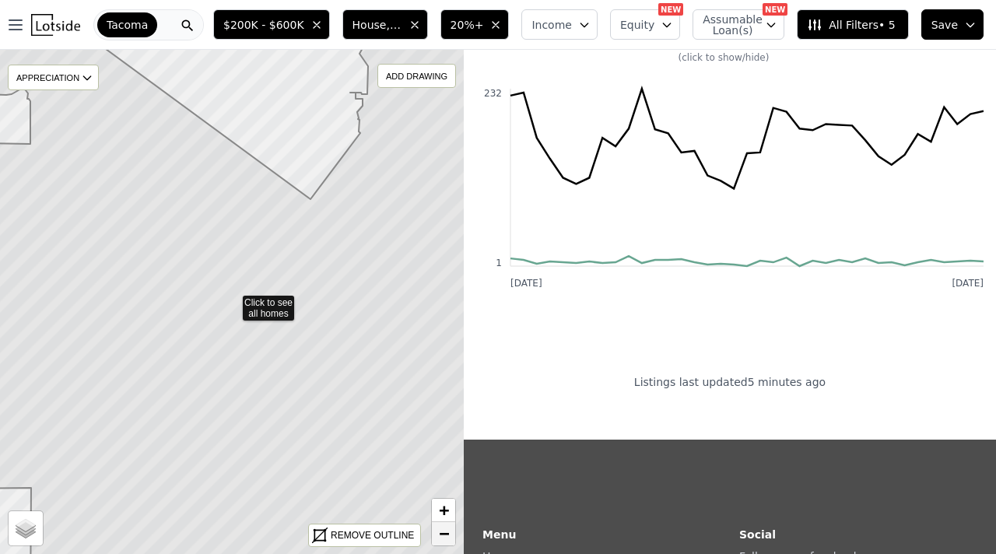
click at [446, 534] on span "−" at bounding box center [444, 533] width 10 height 19
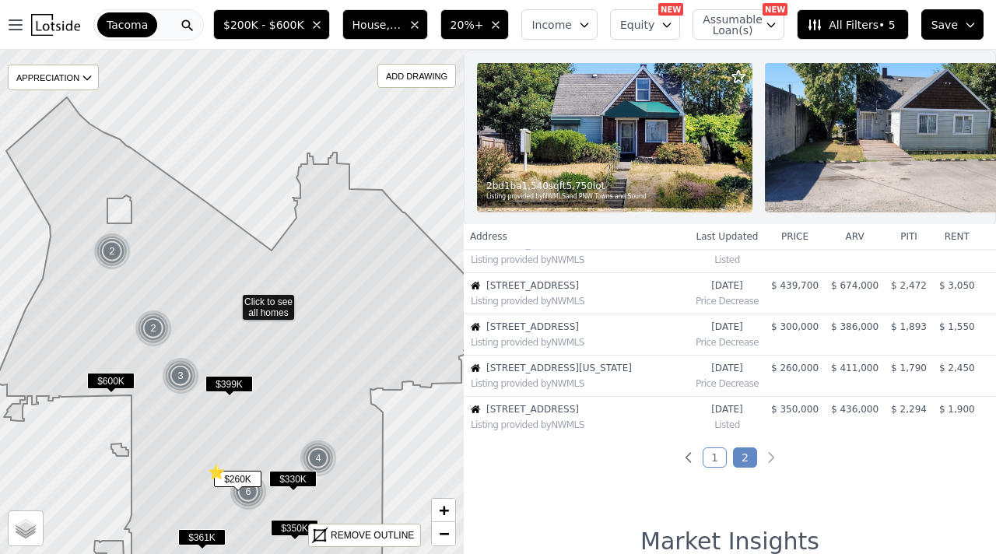
scroll to position [268, 0]
click at [746, 456] on link "2" at bounding box center [745, 457] width 24 height 20
click at [718, 457] on link "1" at bounding box center [715, 457] width 24 height 20
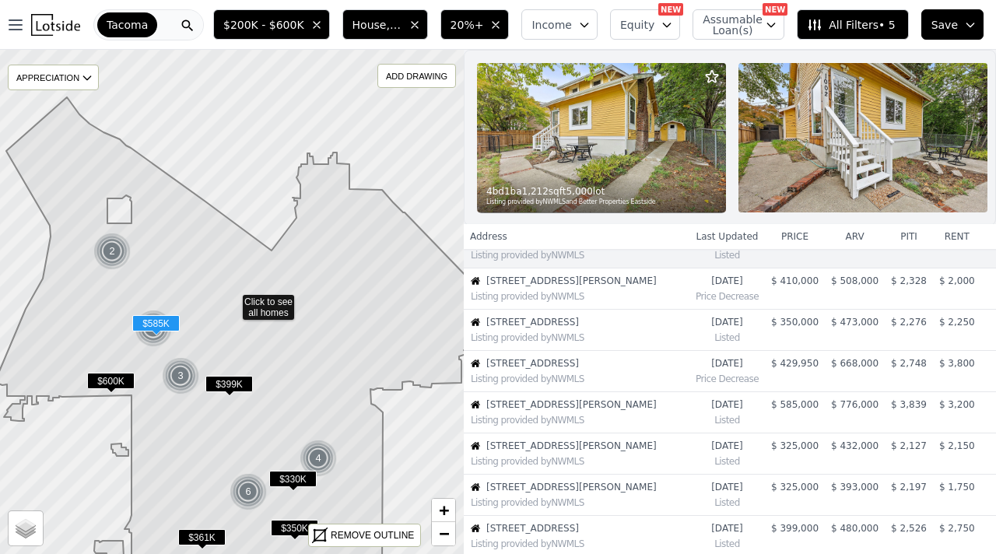
scroll to position [75, 0]
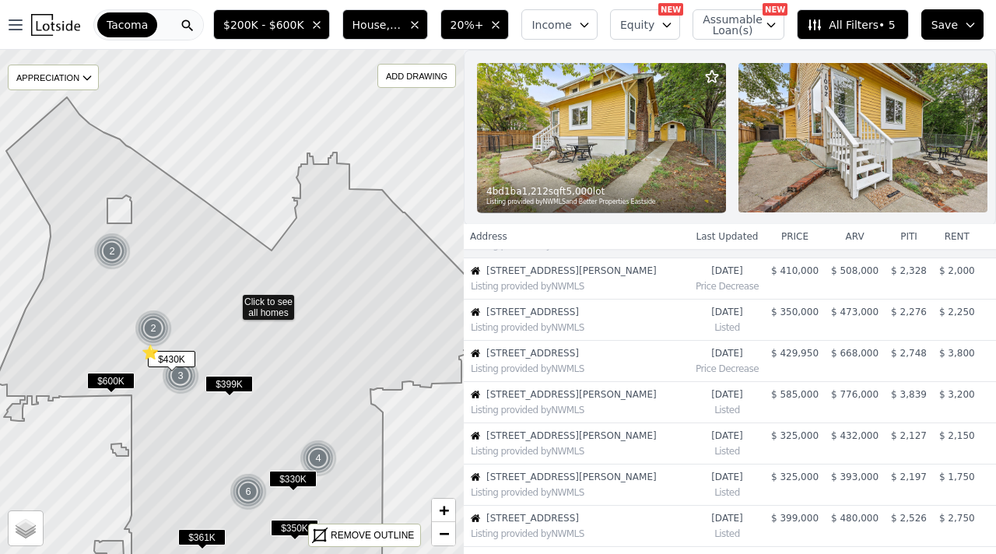
click at [787, 360] on td "$ 429,950" at bounding box center [795, 361] width 60 height 41
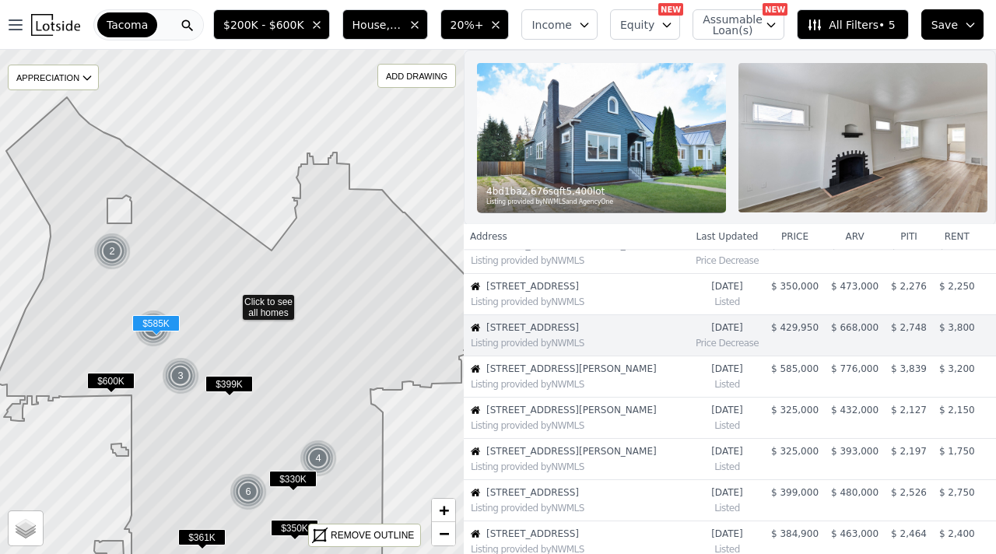
scroll to position [102, 0]
click at [796, 343] on td "$ 429,950" at bounding box center [795, 334] width 60 height 41
click at [725, 329] on time "2d ago" at bounding box center [727, 327] width 63 height 12
click at [789, 145] on img at bounding box center [863, 137] width 249 height 149
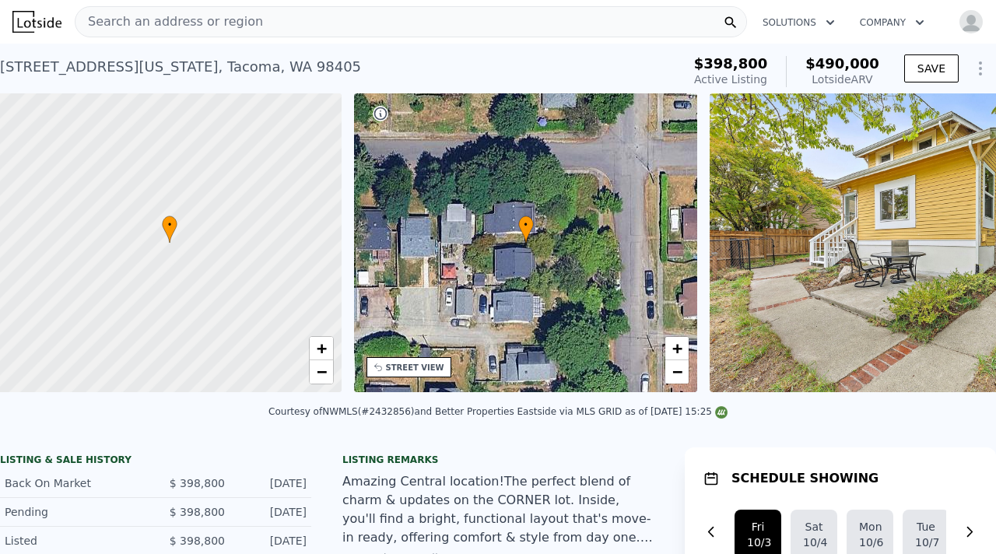
scroll to position [0, 6]
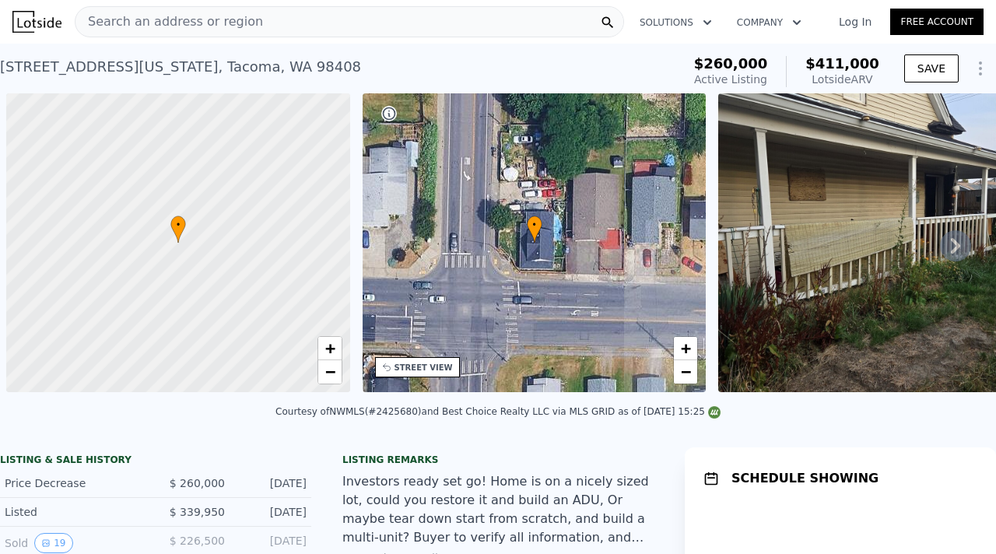
scroll to position [0, 6]
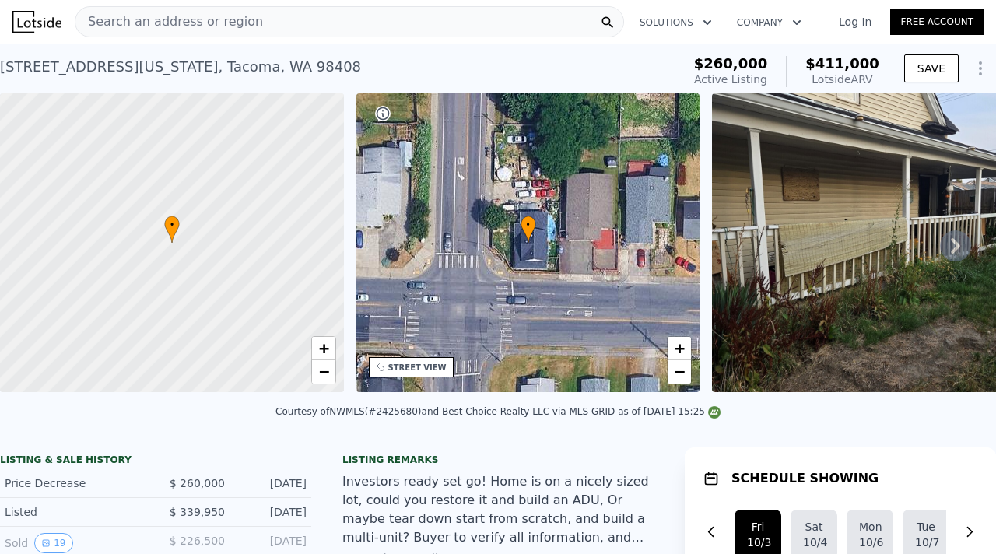
click at [957, 244] on icon at bounding box center [955, 246] width 9 height 16
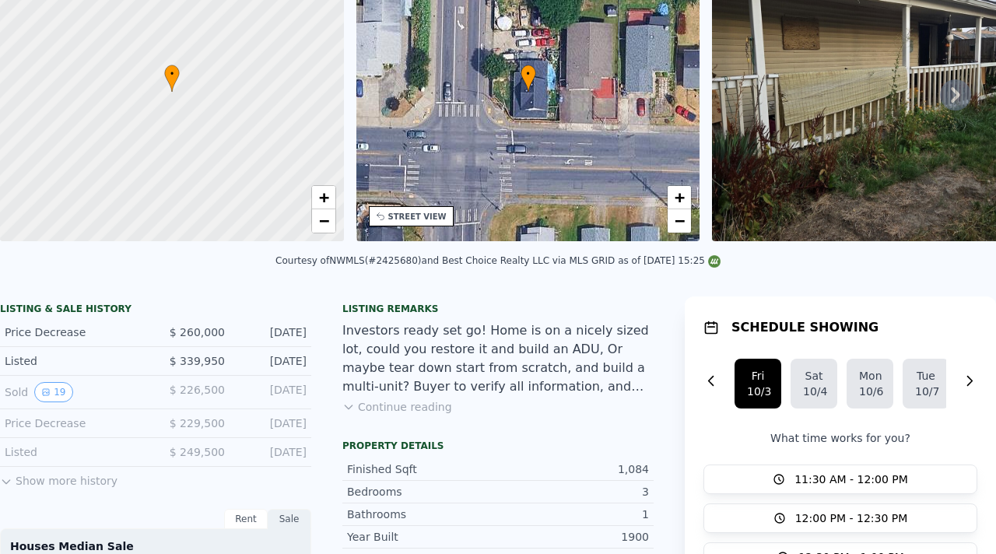
scroll to position [0, 0]
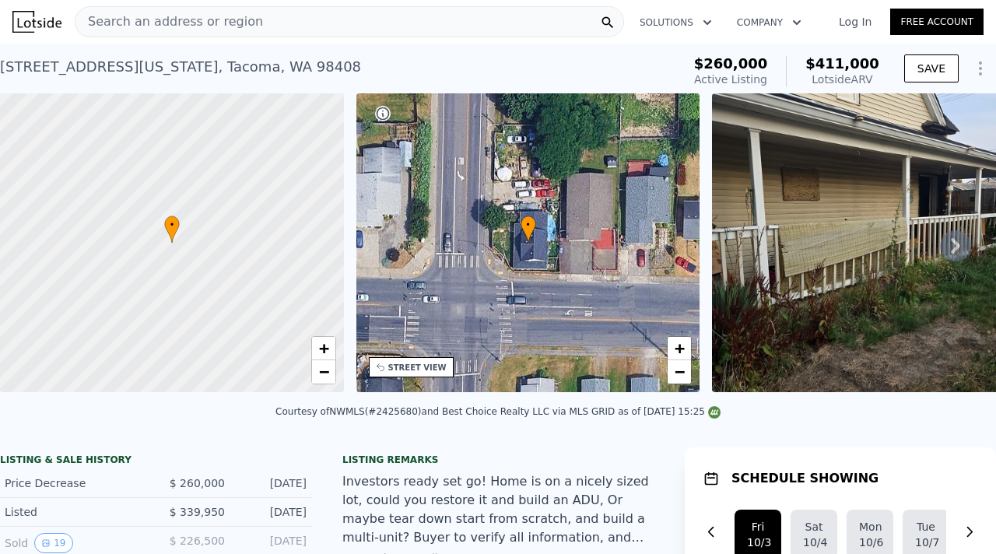
click at [978, 68] on icon "Show Options" at bounding box center [980, 68] width 19 height 19
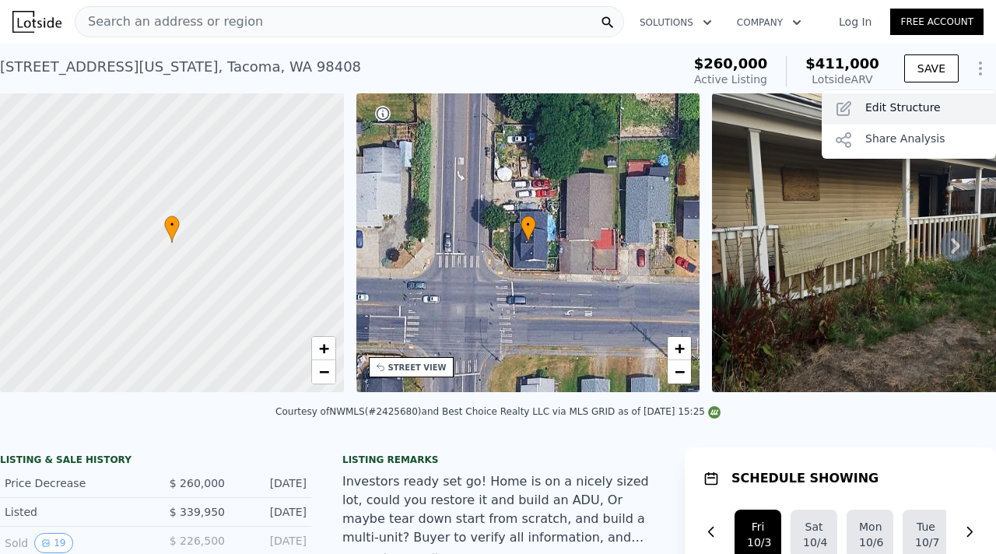
click at [903, 109] on div "Edit Structure" at bounding box center [909, 108] width 174 height 31
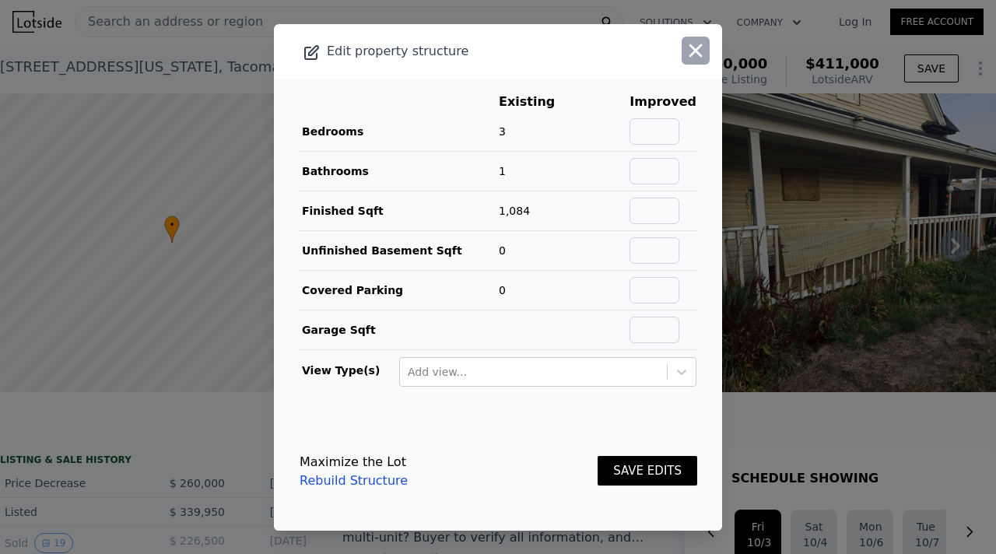
click at [697, 47] on icon "button" at bounding box center [696, 50] width 13 height 13
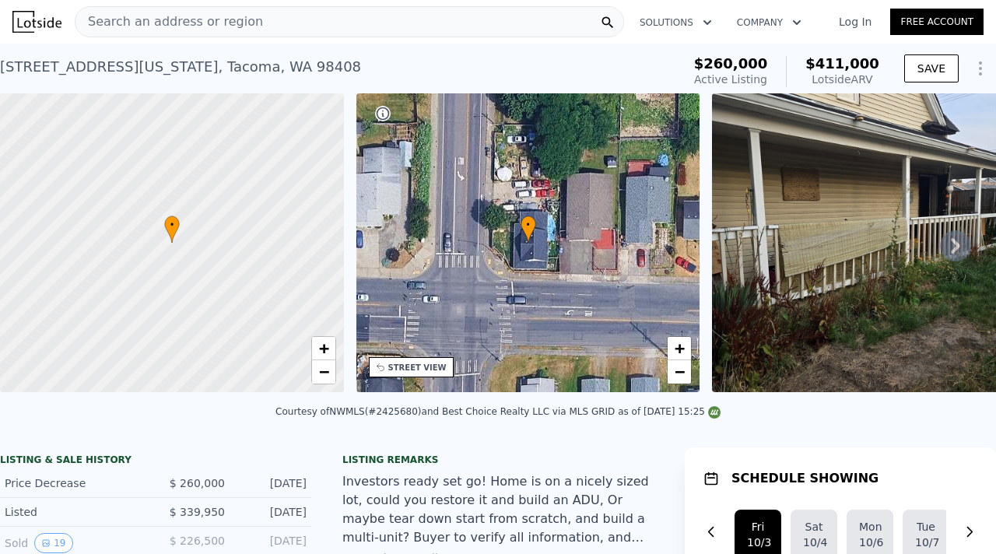
click at [862, 24] on link "Log In" at bounding box center [855, 22] width 70 height 16
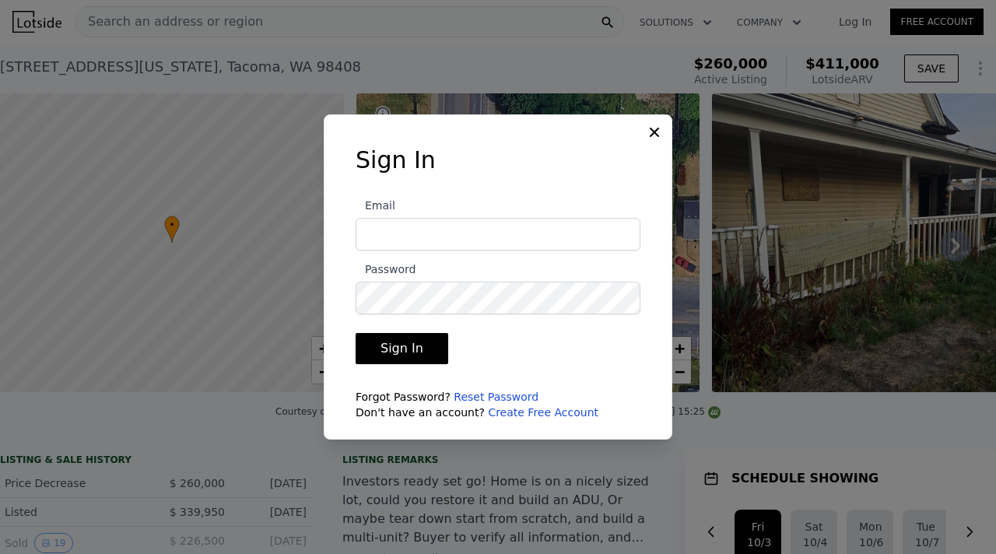
type input "biancachichi@yahoo.com"
click at [408, 350] on button "Sign In" at bounding box center [402, 348] width 93 height 31
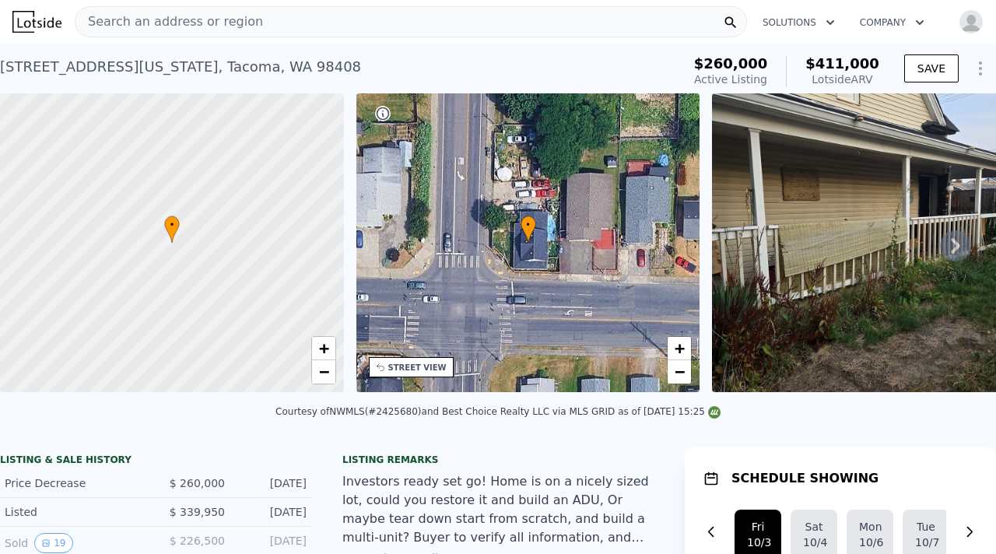
click at [977, 68] on icon "Show Options" at bounding box center [980, 68] width 19 height 19
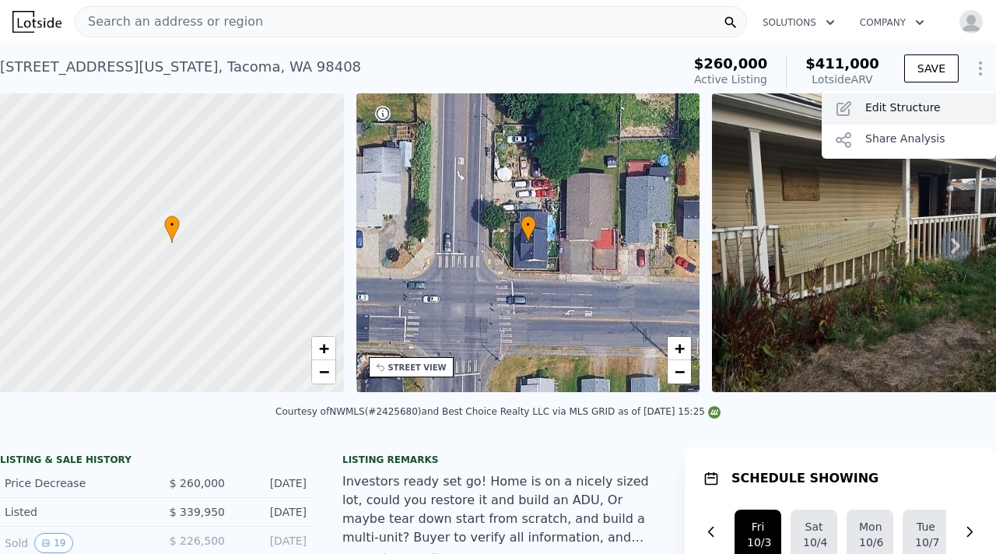
click at [925, 112] on div "Edit Structure" at bounding box center [909, 108] width 174 height 31
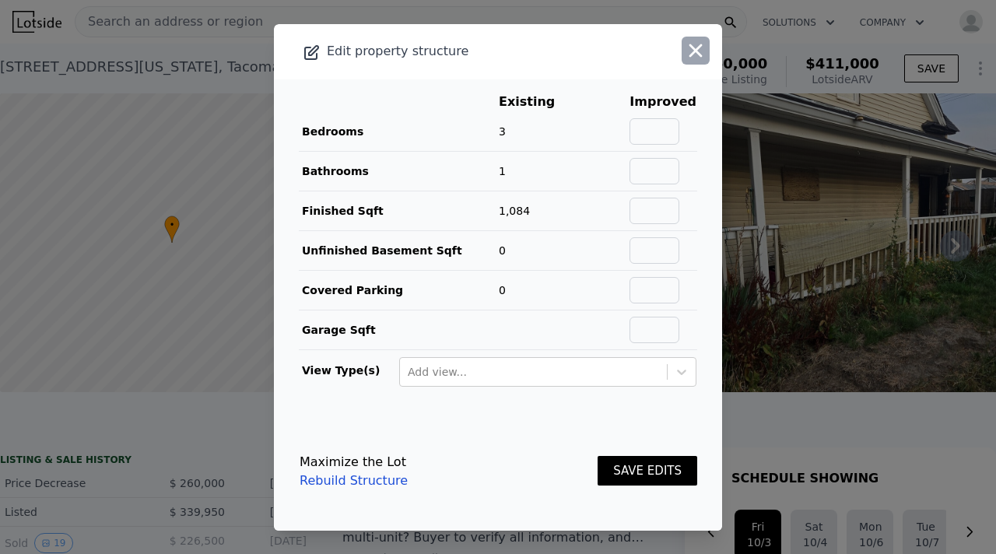
click at [697, 51] on icon "button" at bounding box center [696, 50] width 13 height 13
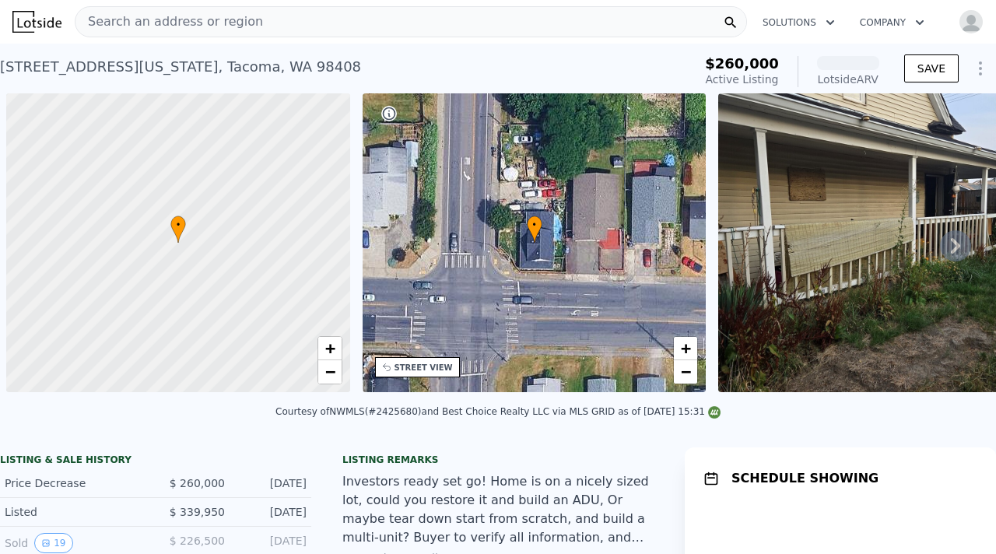
scroll to position [0, 6]
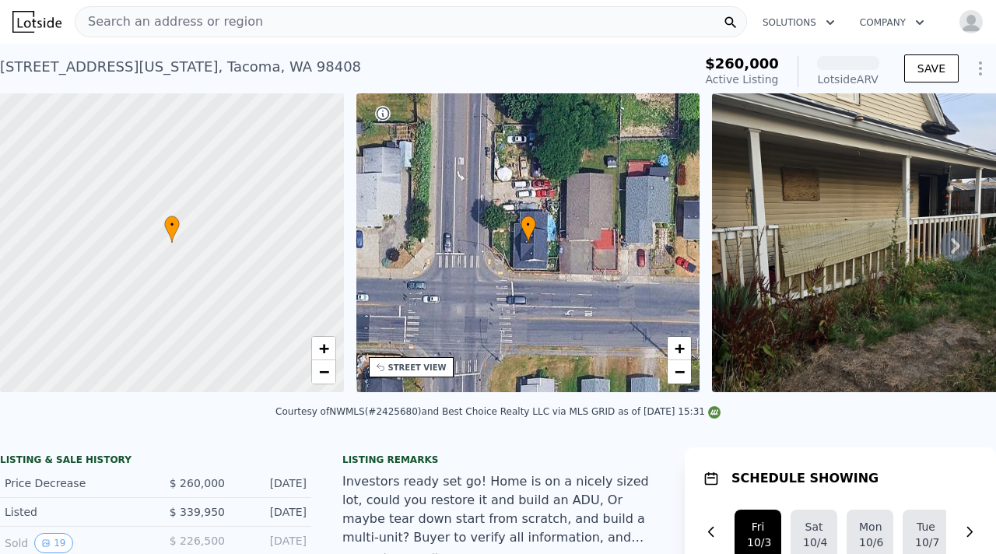
click at [950, 245] on icon at bounding box center [955, 245] width 31 height 31
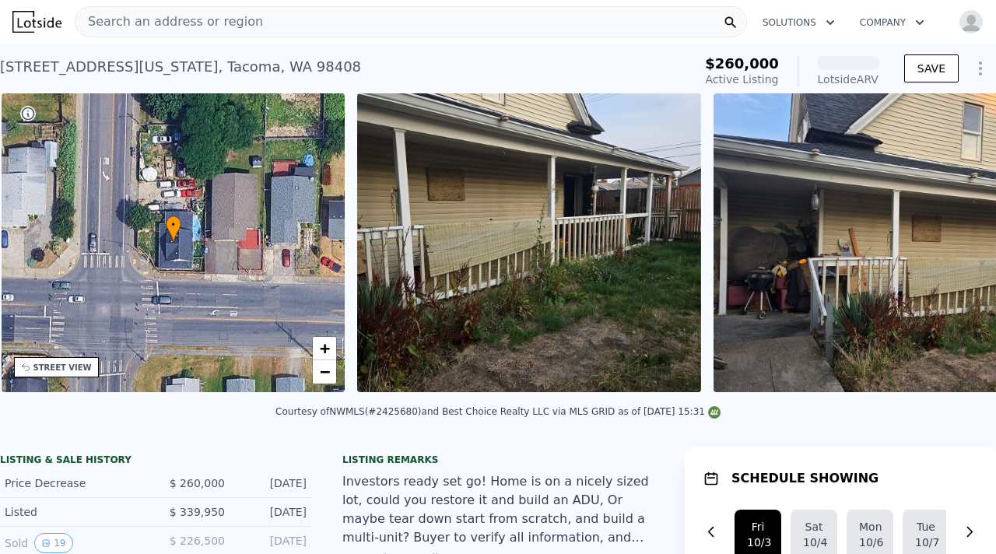
scroll to position [0, 362]
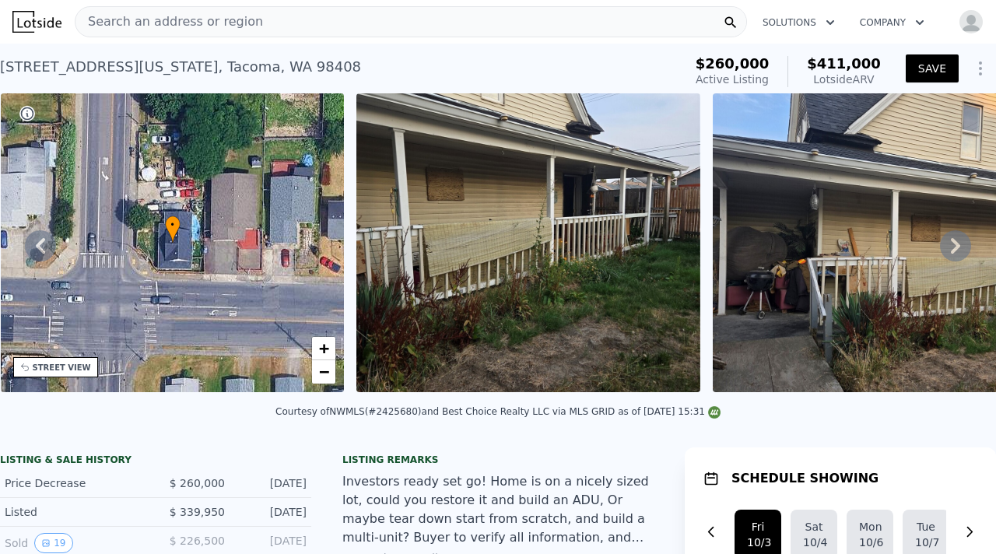
click at [957, 242] on icon at bounding box center [955, 246] width 9 height 16
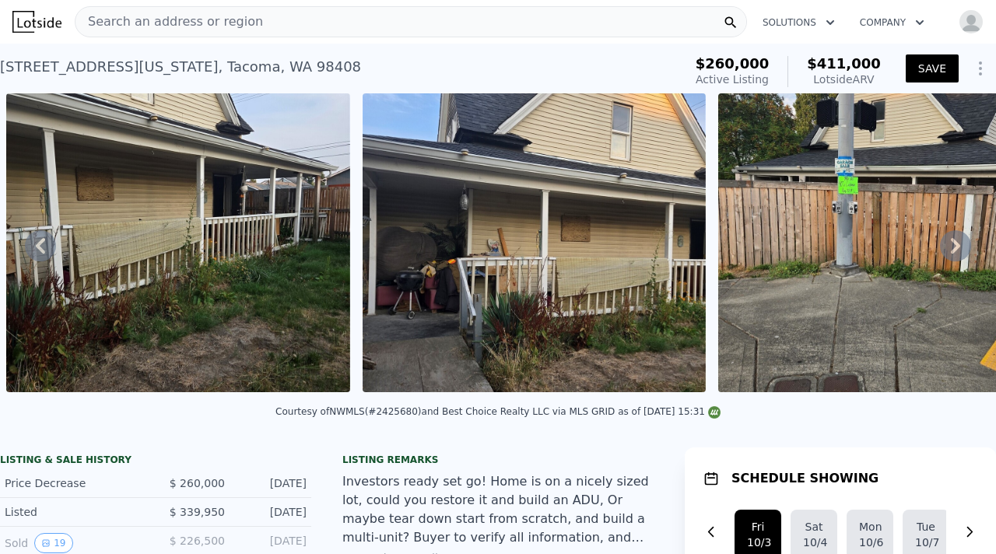
click at [957, 242] on icon at bounding box center [955, 246] width 9 height 16
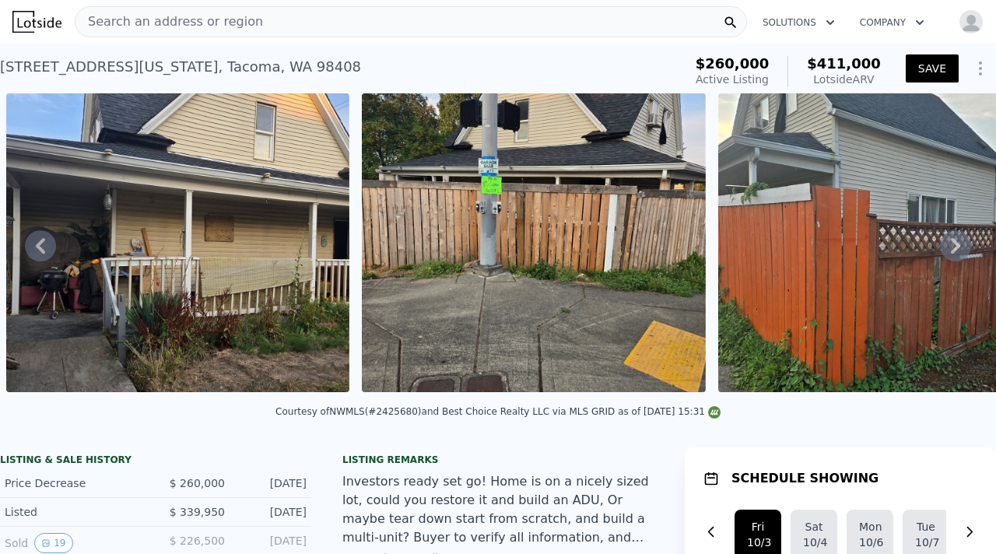
click at [957, 242] on icon at bounding box center [955, 246] width 9 height 16
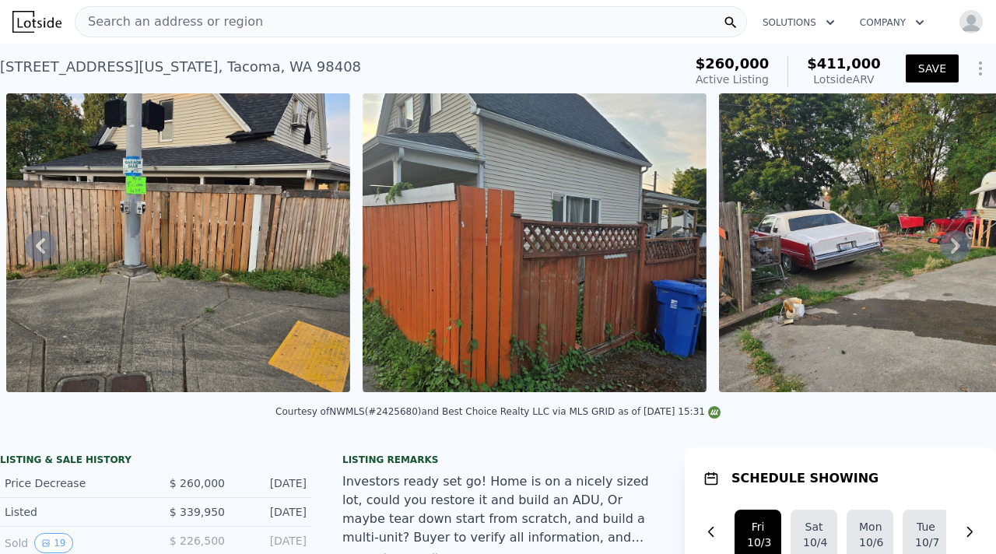
click at [957, 242] on icon at bounding box center [955, 246] width 9 height 16
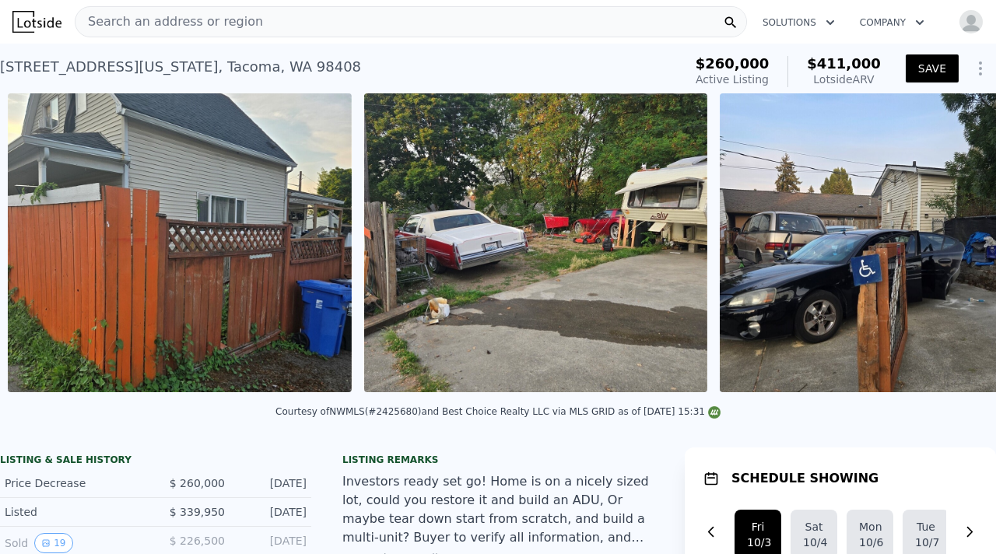
scroll to position [0, 1781]
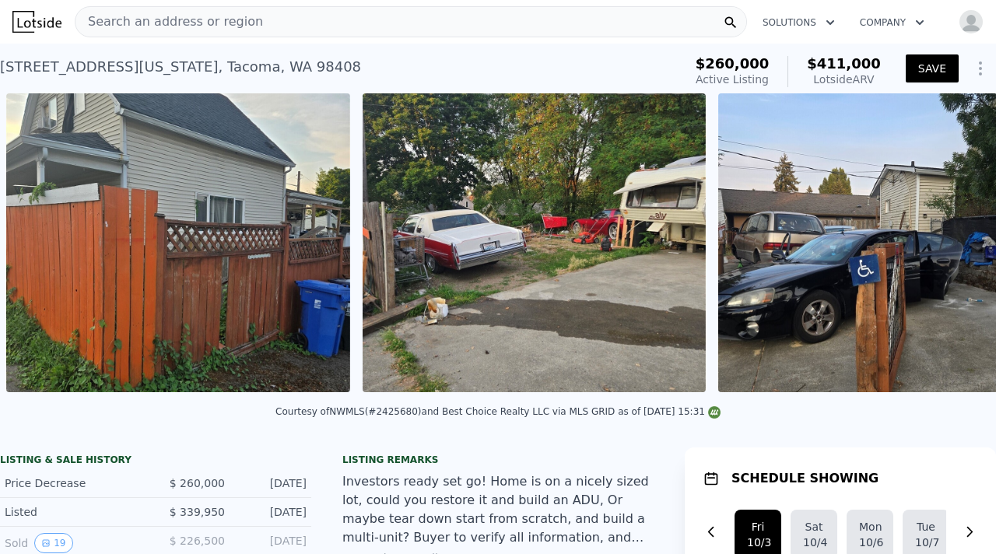
click at [957, 242] on img at bounding box center [890, 242] width 344 height 299
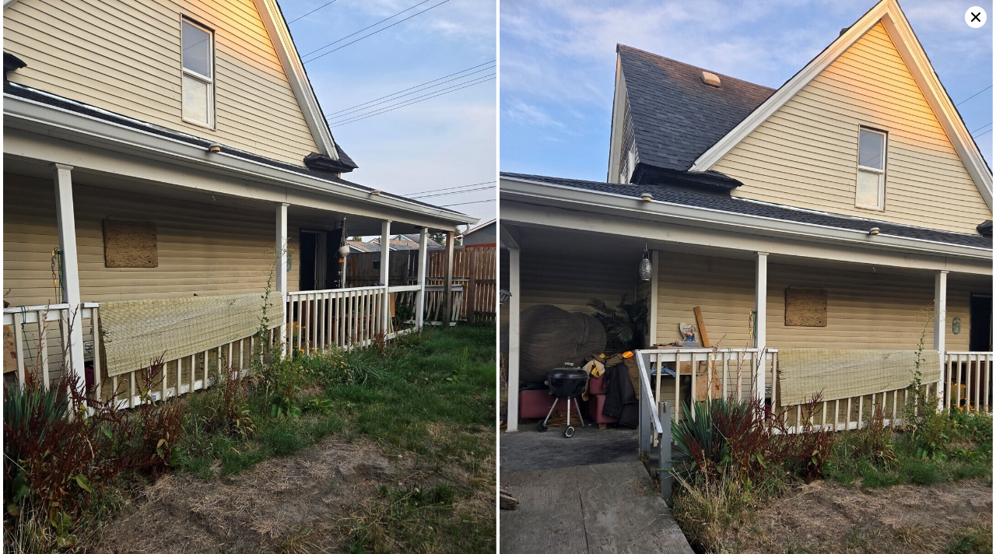
scroll to position [0, 0]
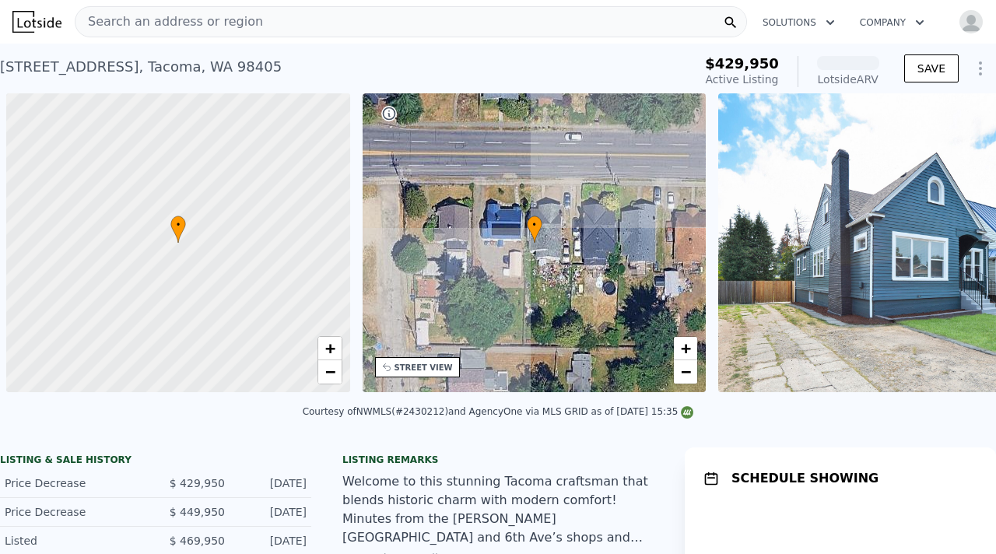
scroll to position [0, 6]
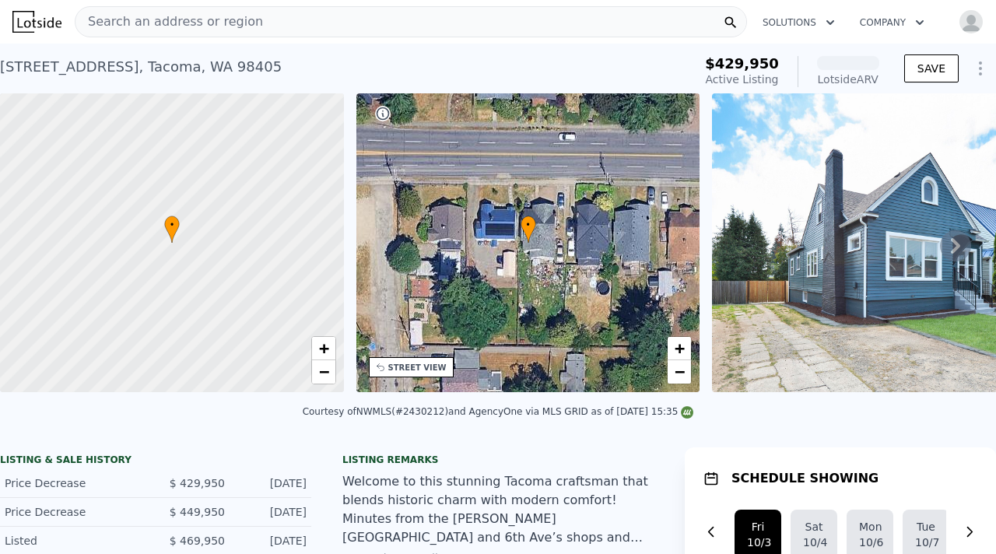
click at [951, 241] on icon at bounding box center [955, 245] width 31 height 31
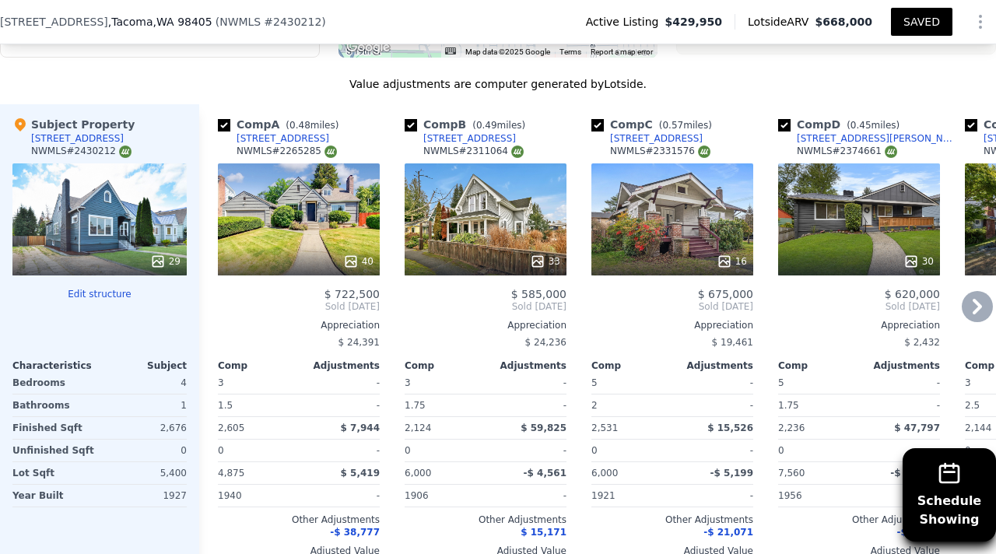
scroll to position [1836, 0]
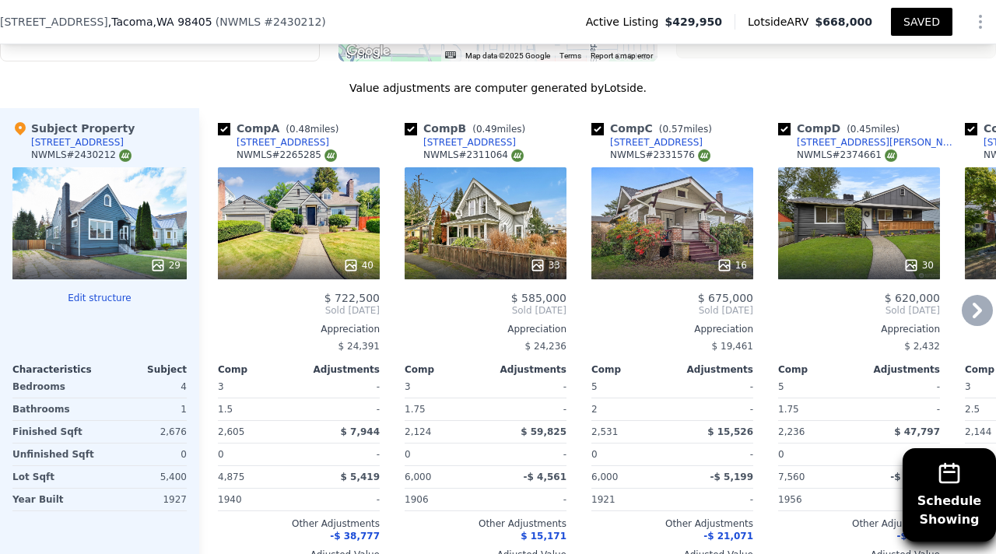
click at [984, 304] on icon at bounding box center [977, 310] width 31 height 31
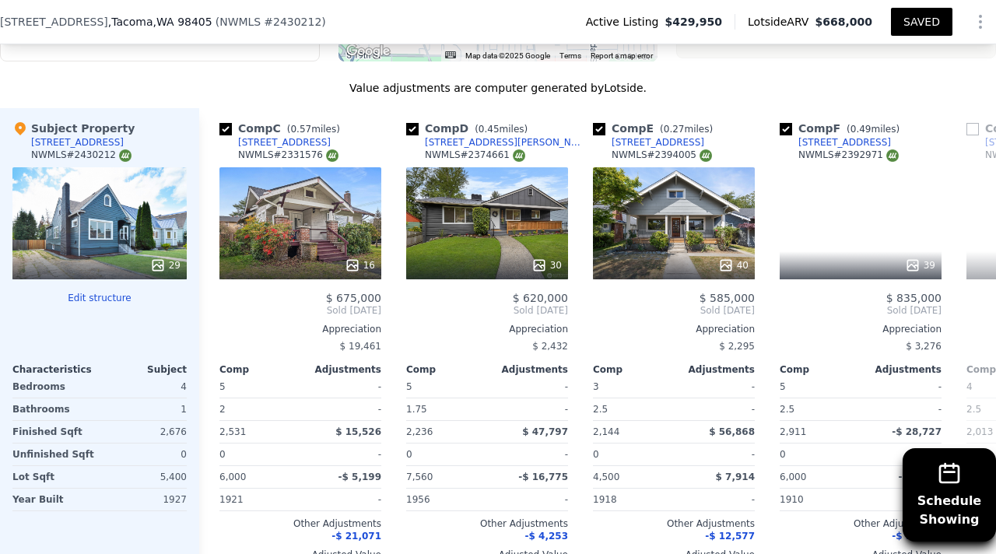
scroll to position [0, 374]
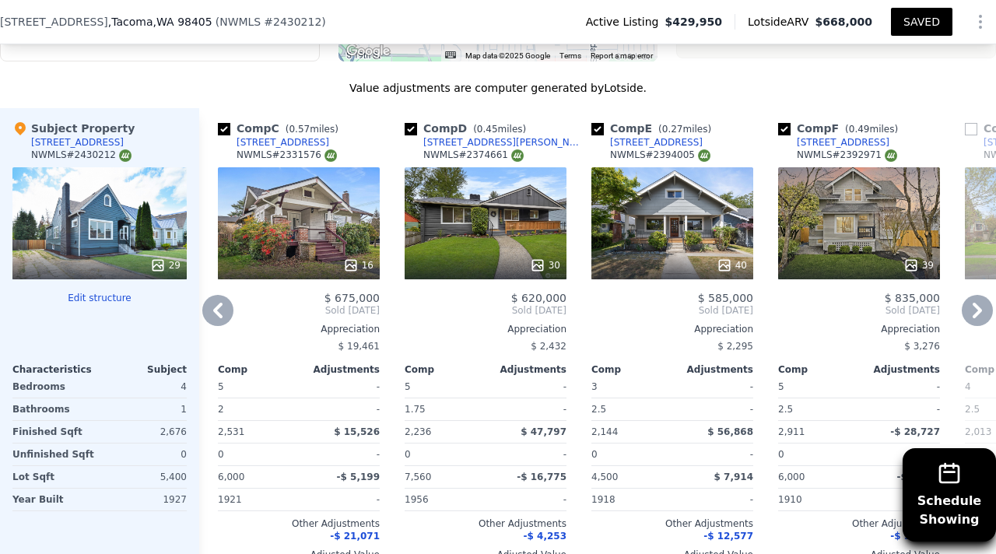
click at [984, 304] on icon at bounding box center [977, 310] width 31 height 31
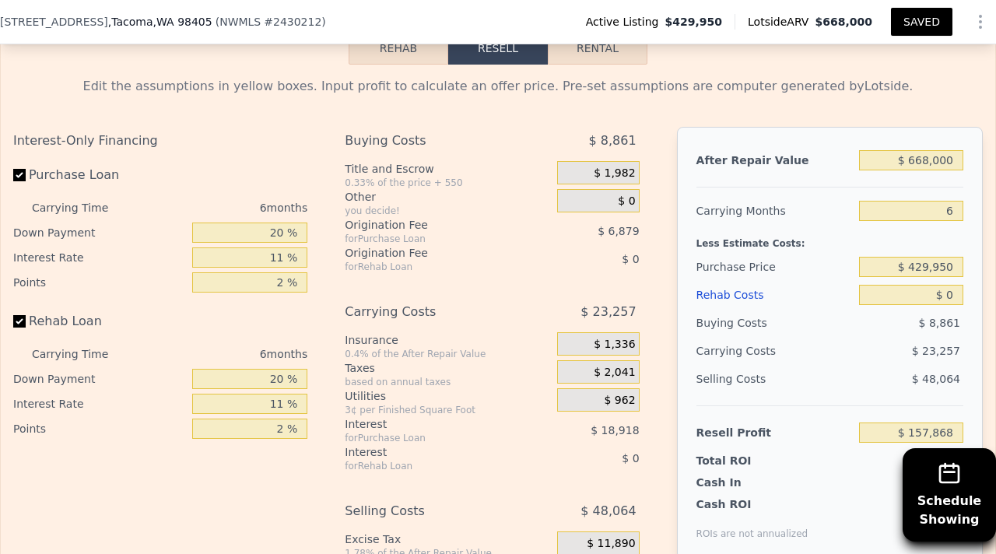
scroll to position [2559, 0]
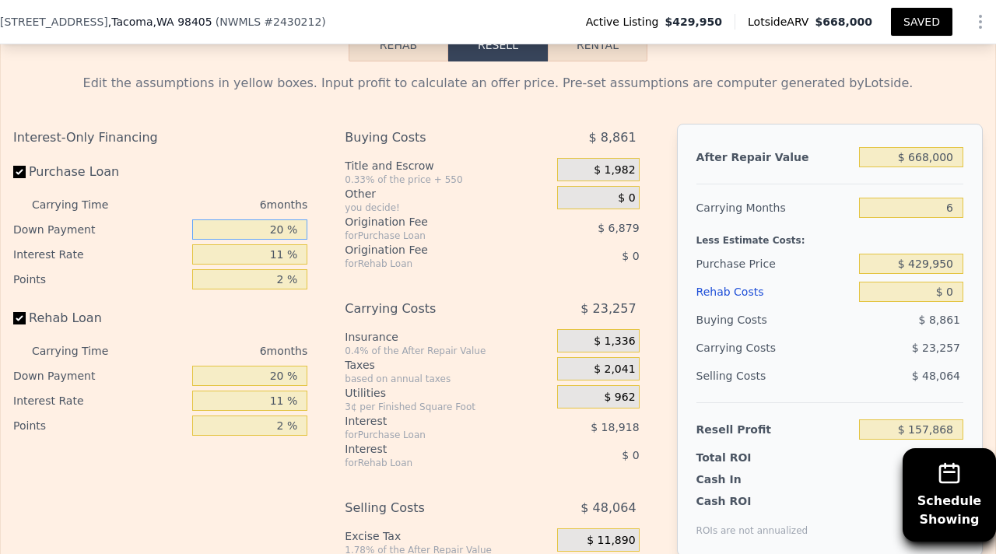
click at [287, 225] on input "20 %" at bounding box center [249, 229] width 115 height 20
type input "2 %"
type input "$ 152,066"
type input "1 %"
type input "$ 151,740"
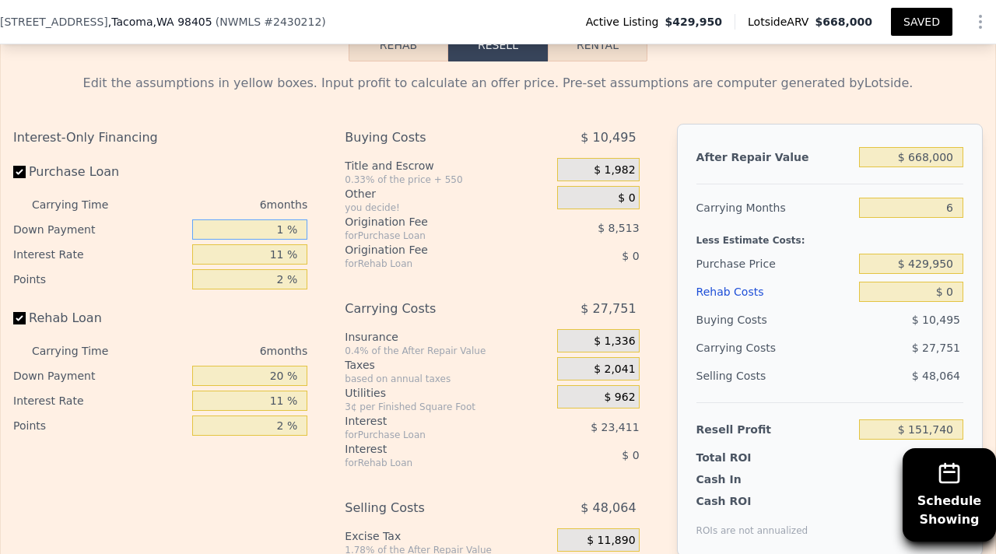
type input "10 %"
type input "$ 154,644"
type input "10 %"
click at [286, 271] on input "2 %" at bounding box center [249, 279] width 115 height 20
type input "1 %"
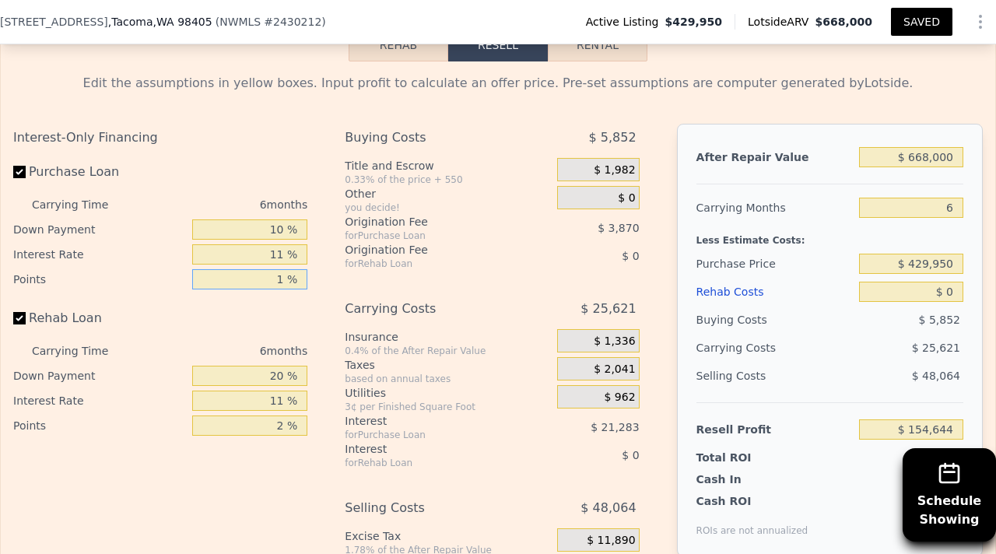
type input "$ 158,513"
type input "1.5 %"
type input "$ 156,579"
type input "1.5 %"
click at [248, 304] on div "Rehab Loan" at bounding box center [160, 321] width 294 height 34
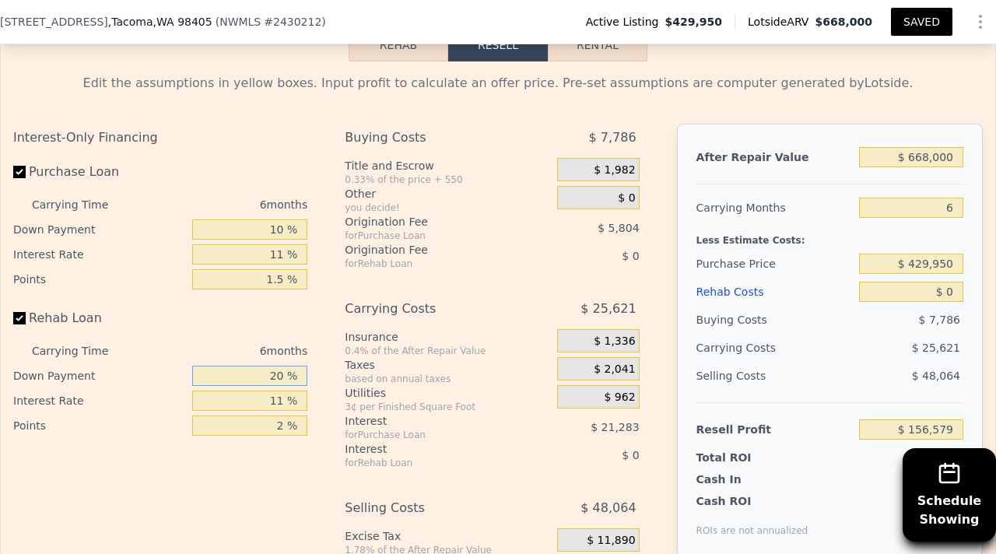
click at [285, 366] on input "20 %" at bounding box center [249, 376] width 115 height 20
type input "2 %"
type input "10 %"
click at [289, 416] on input "2 %" at bounding box center [249, 426] width 115 height 20
type input "1.5 %"
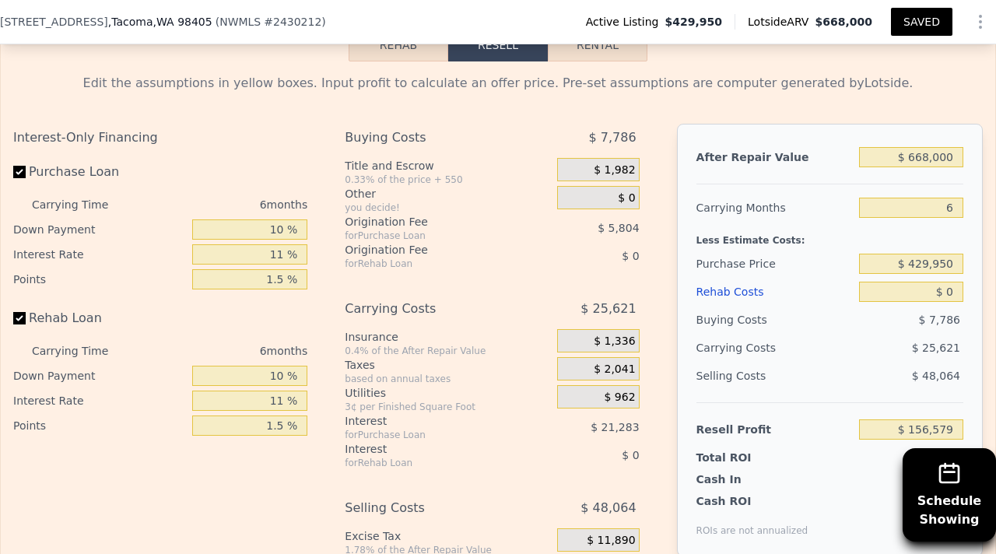
click at [244, 482] on div "Interest-Only Financing Purchase Loan Carrying Time 6 months Down Payment 10 % …" at bounding box center [166, 382] width 307 height 517
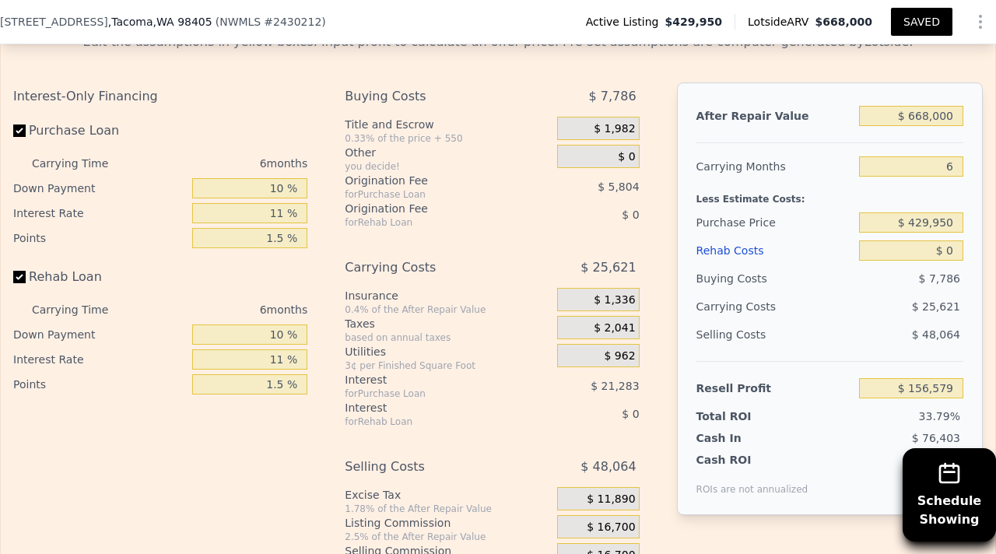
scroll to position [2605, 0]
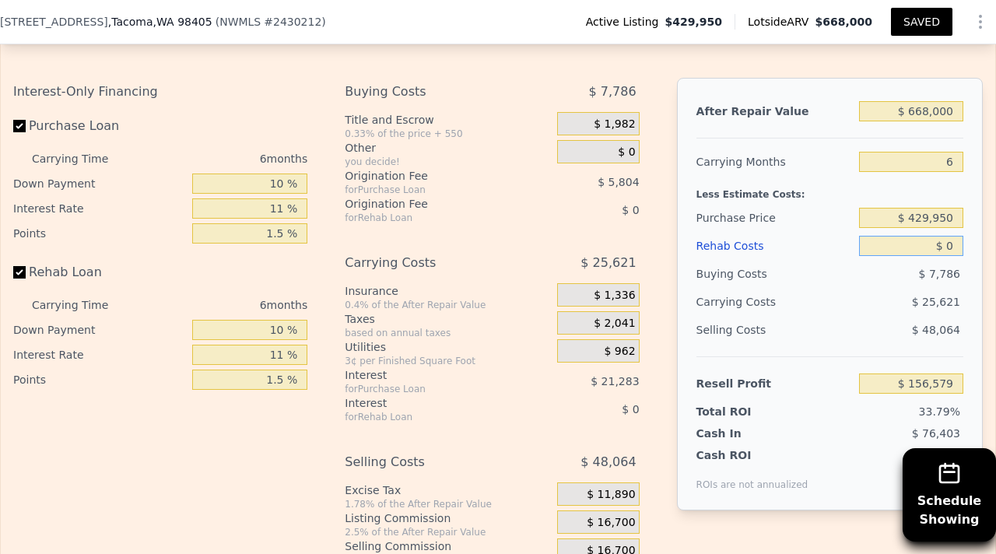
click at [957, 238] on input "$ 0" at bounding box center [911, 246] width 104 height 20
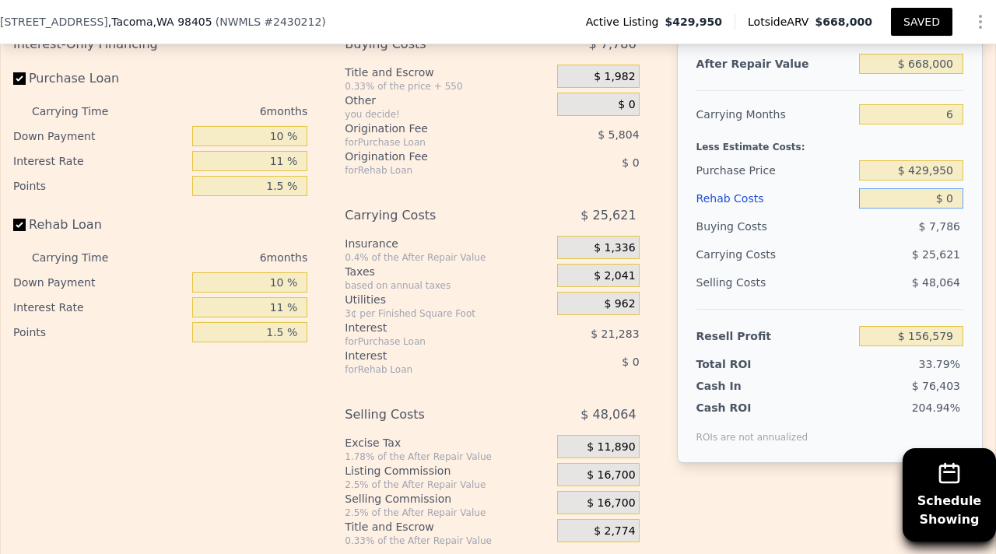
scroll to position [2652, 0]
type input "$ 1"
type input "$ 156,578"
type input "$ 10"
type input "$ 156,569"
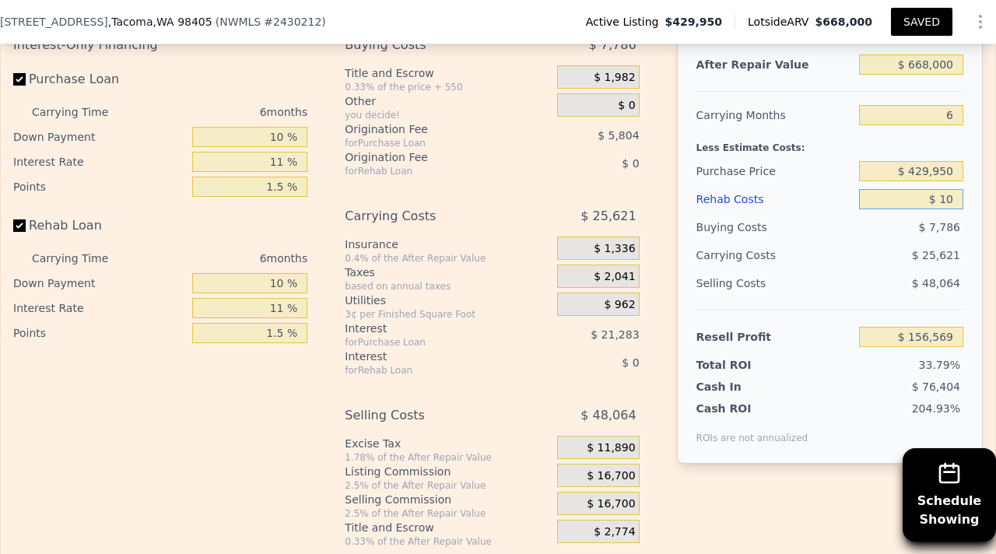
type input "$ 107"
type input "$ 156,465"
type input "$ 1,070"
type input "$ 155,441"
type input "$ 10,704"
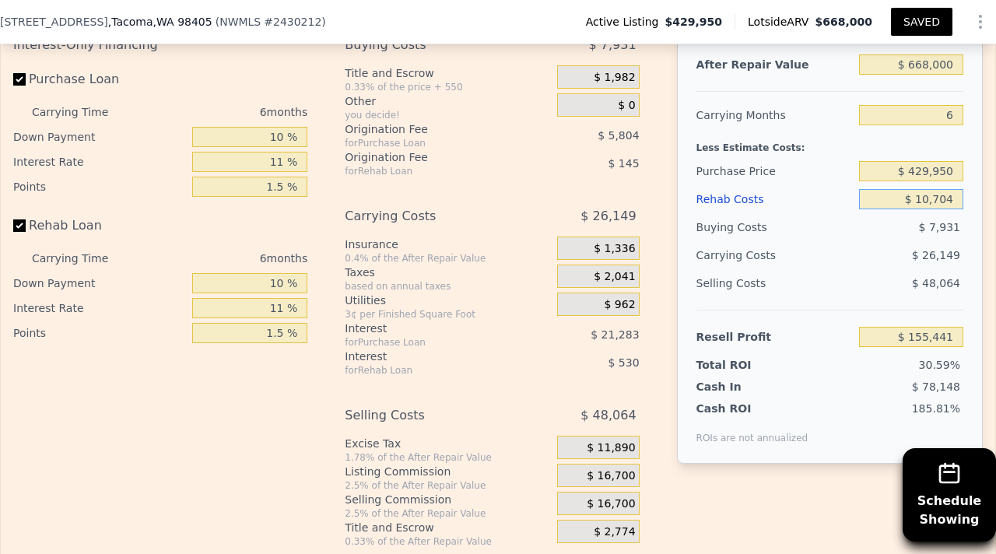
type input "$ 145,202"
type input "$ 107,040"
type input "$ 42,796"
click at [862, 241] on div "$ 30,919" at bounding box center [881, 255] width 163 height 28
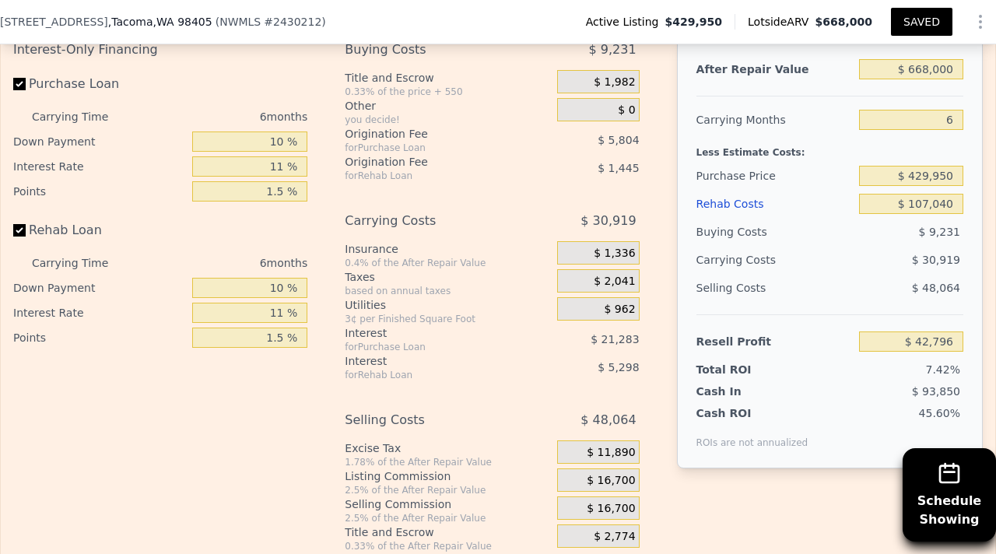
scroll to position [2646, 0]
click at [953, 196] on input "$ 107,040" at bounding box center [911, 205] width 104 height 20
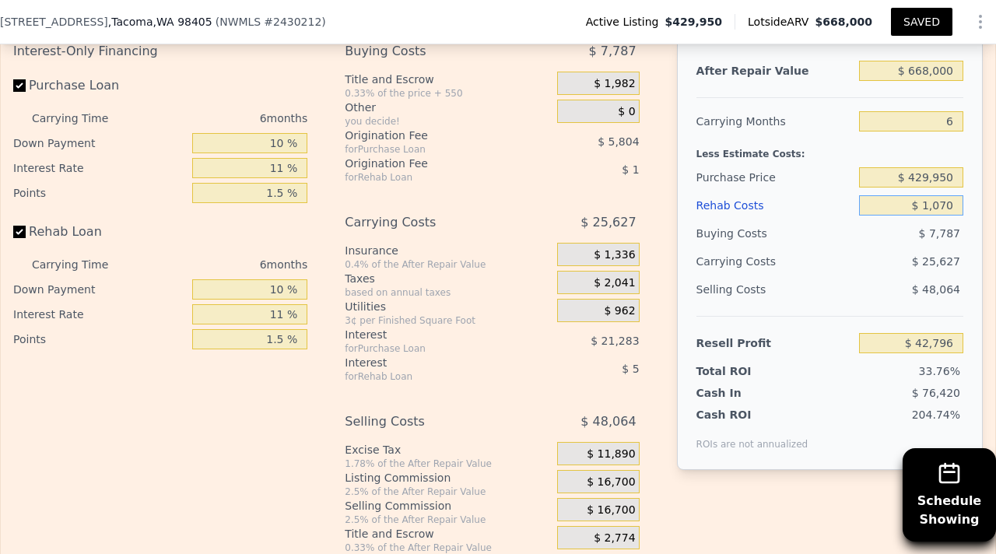
type input "$ 107"
type input "$ 156,465"
type input "$ 1"
type input "$ 156,578"
type input "$ 8"
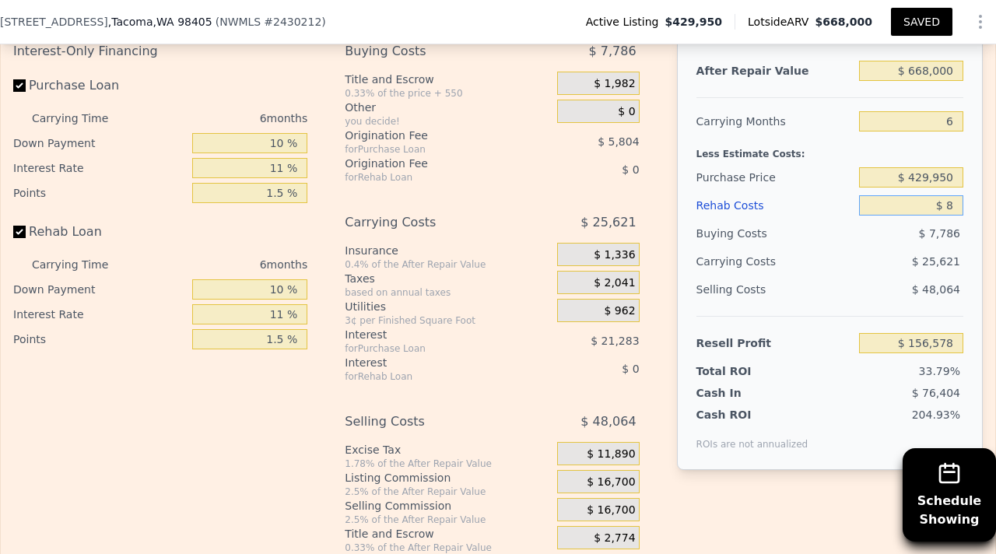
type input "$ 156,571"
type input "$ 80"
type input "$ 156,492"
type input "$ 802"
type input "$ 155,724"
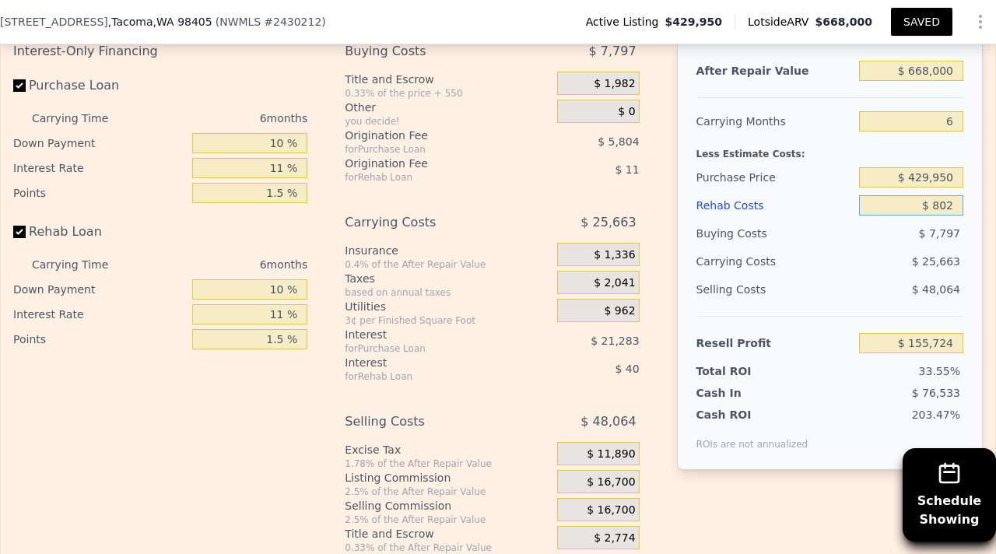
type input "$ 8,028"
type input "$ 148,047"
type input "-$ 8,028"
type input "$ 165,111"
type input "-$ 802"
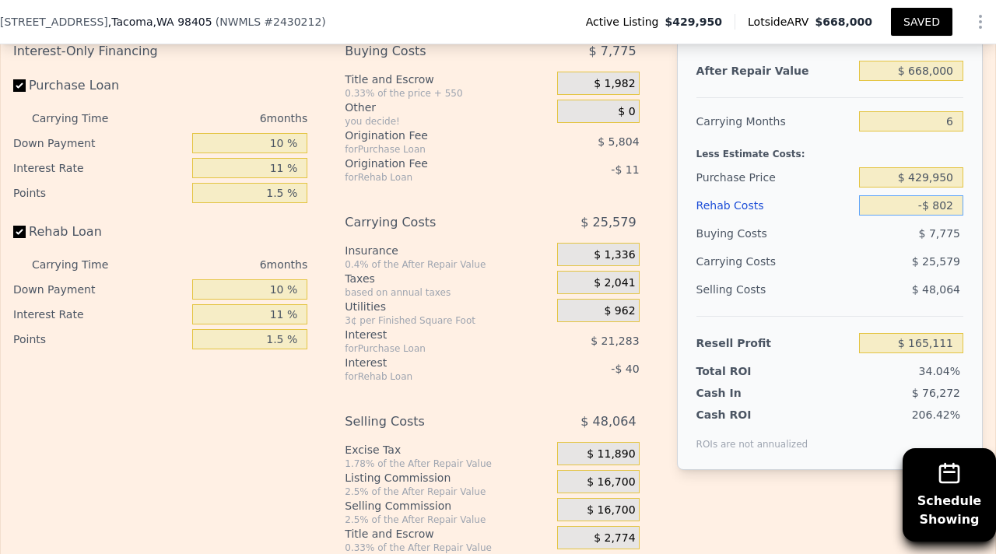
type input "$ 157,434"
type input "-$ 8,020"
type input "$ 165,103"
type input "-$ 80"
type input "$ 156,666"
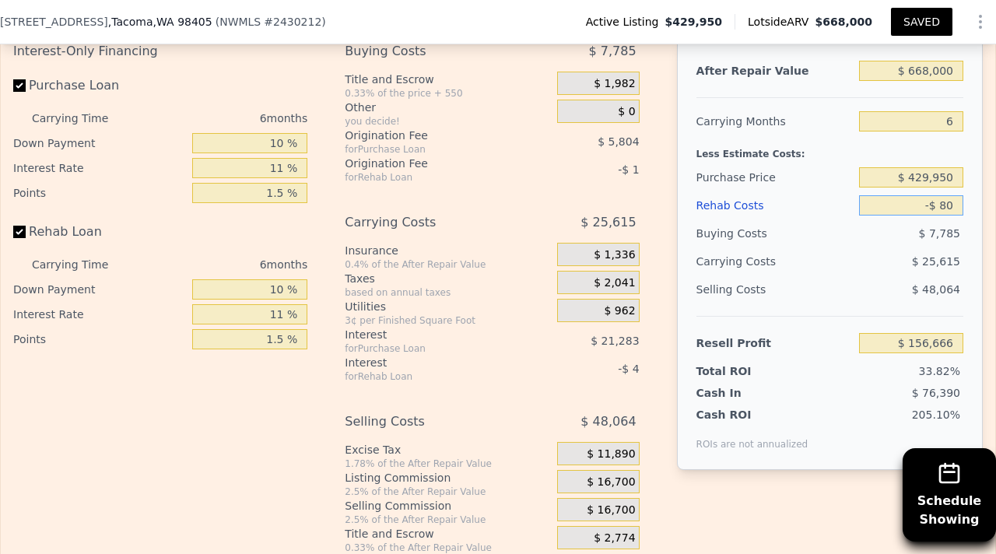
type input "-$ 8"
type input "$ 156,587"
type input "-"
type input "$ 8"
type input "$ 156,571"
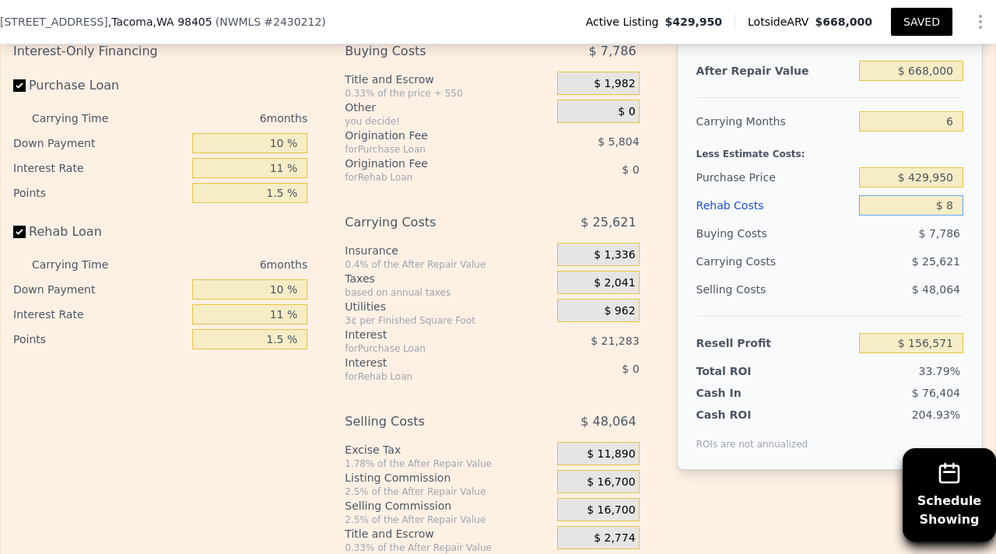
type input "$ 80"
type input "$ 156,492"
type input "$ 802"
type input "$ 155,724"
type input "$ 8,028"
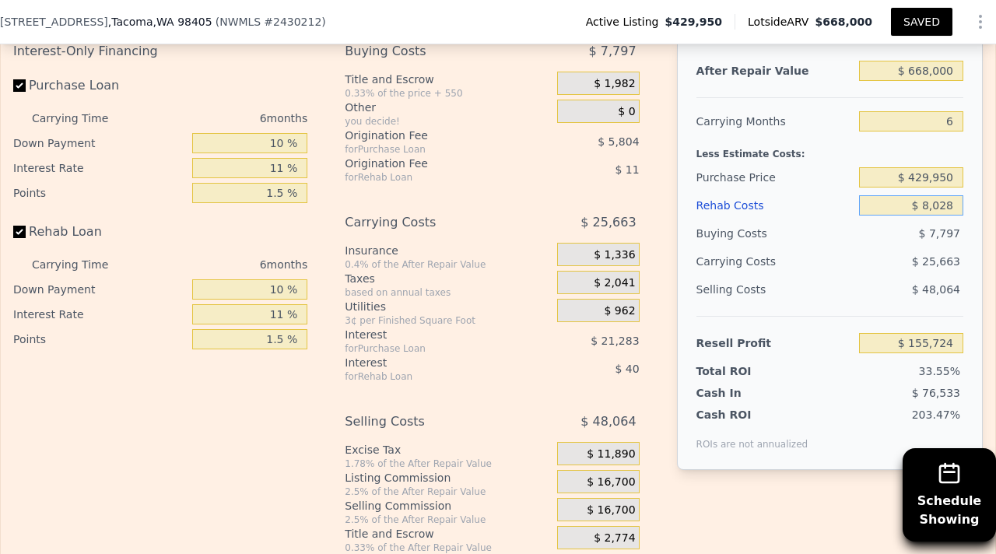
type input "$ 148,047"
type input "$ 80,280"
type input "$ 71,243"
type input "$ 80,280"
click at [828, 278] on div "Selling Costs" at bounding box center [775, 290] width 156 height 28
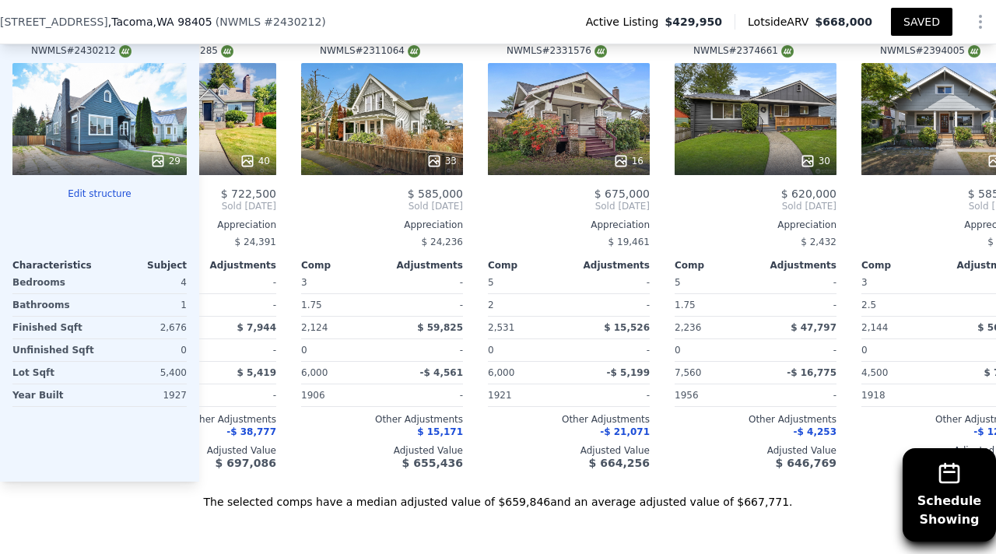
scroll to position [0, 0]
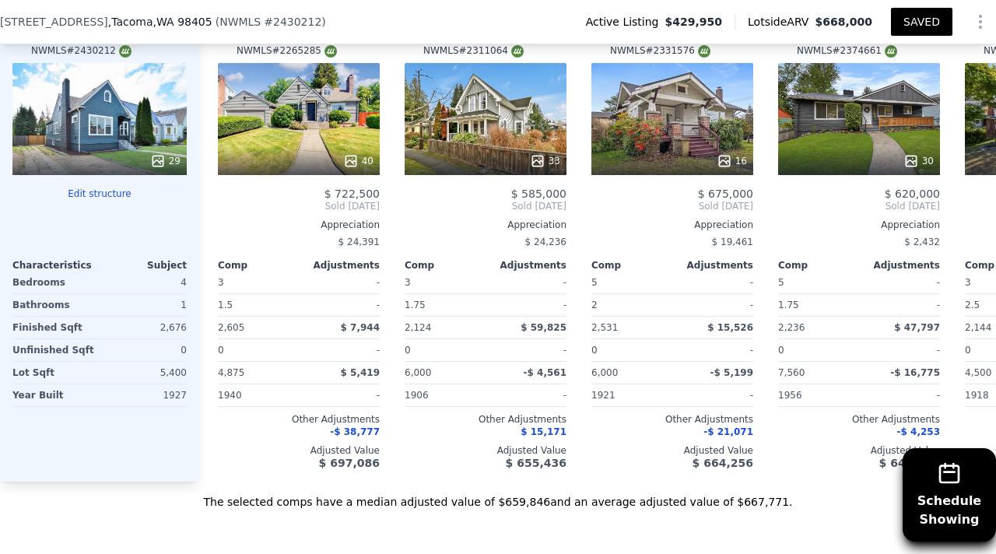
click at [111, 188] on button "Edit structure" at bounding box center [99, 194] width 174 height 12
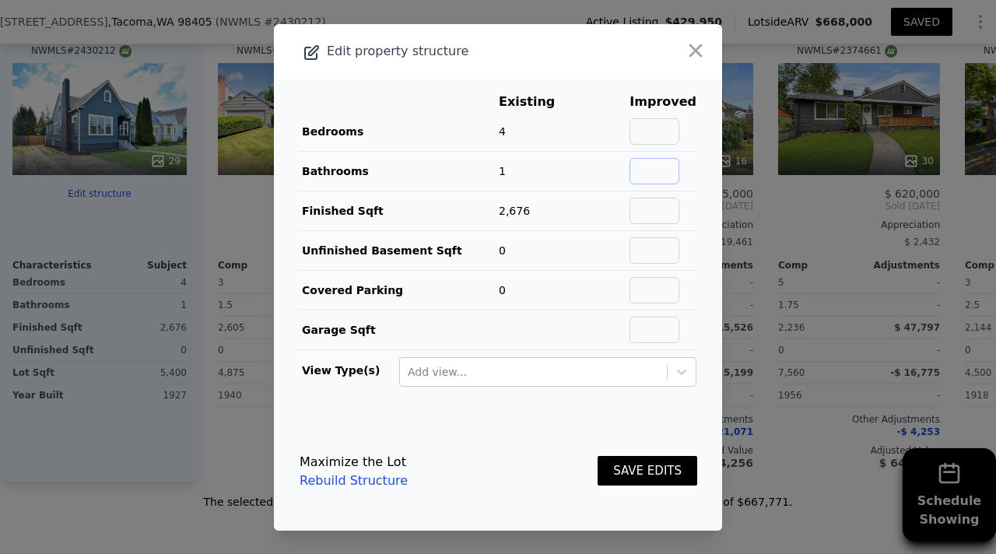
click at [651, 172] on input "text" at bounding box center [655, 171] width 50 height 26
type input "2"
click at [659, 467] on button "SAVE EDITS" at bounding box center [648, 471] width 100 height 30
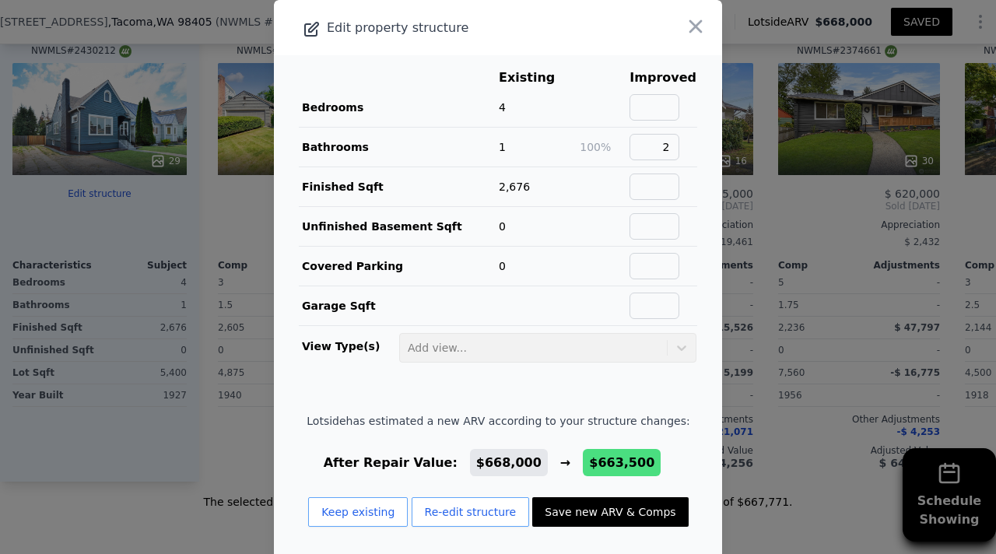
click at [601, 514] on button "Save new ARV & Comps" at bounding box center [610, 512] width 156 height 30
type input "1.75"
type input "1975"
type input "4000"
checkbox input "true"
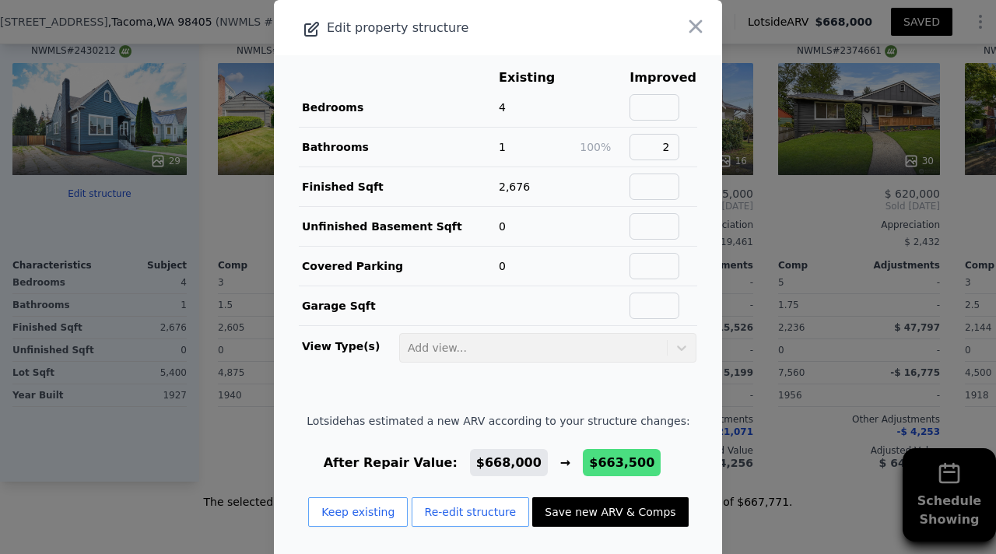
type input "$ 663,500"
type input "$ 67,071"
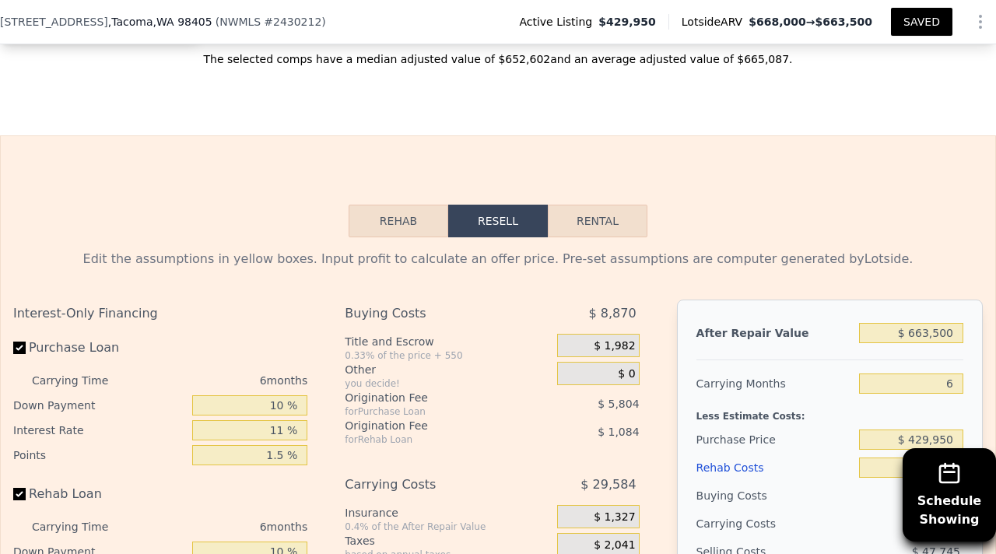
scroll to position [2387, 0]
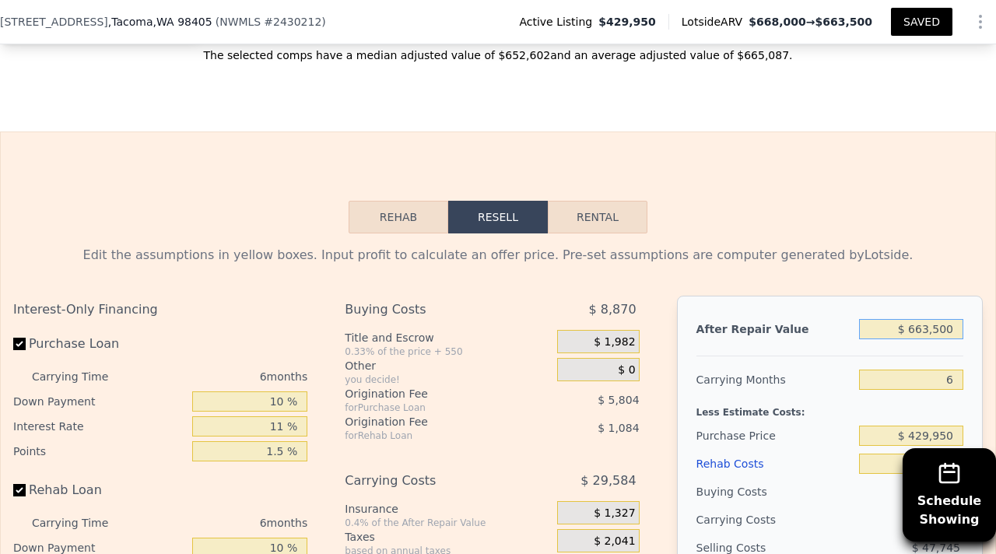
click at [955, 321] on input "$ 663,500" at bounding box center [911, 329] width 104 height 20
type input "$ 66,350"
type input "-$ 486,410"
type input "$ 6,635"
type input "-$ 541,757"
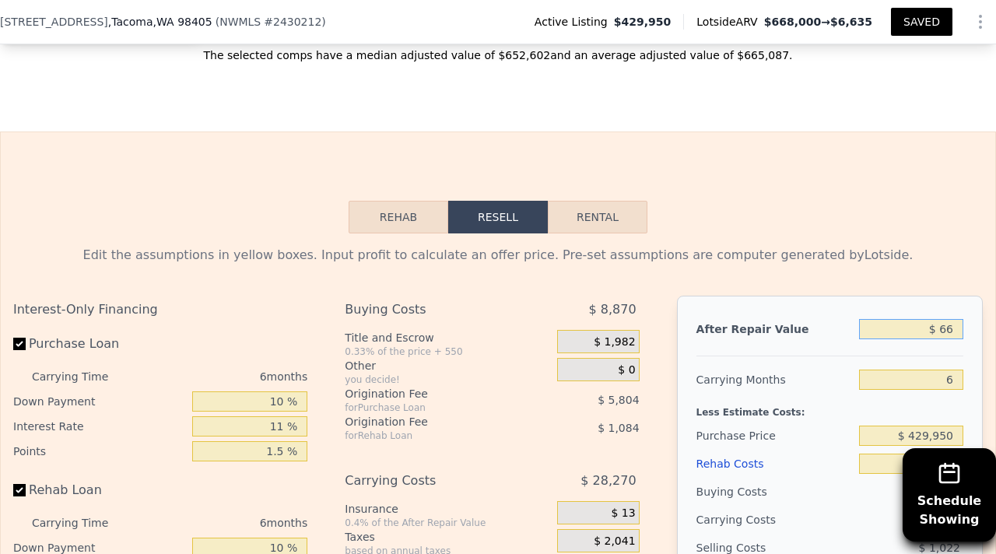
type input "$ 6"
type input "-$ 547,901"
type input "$ 76"
type input "-$ 547,836"
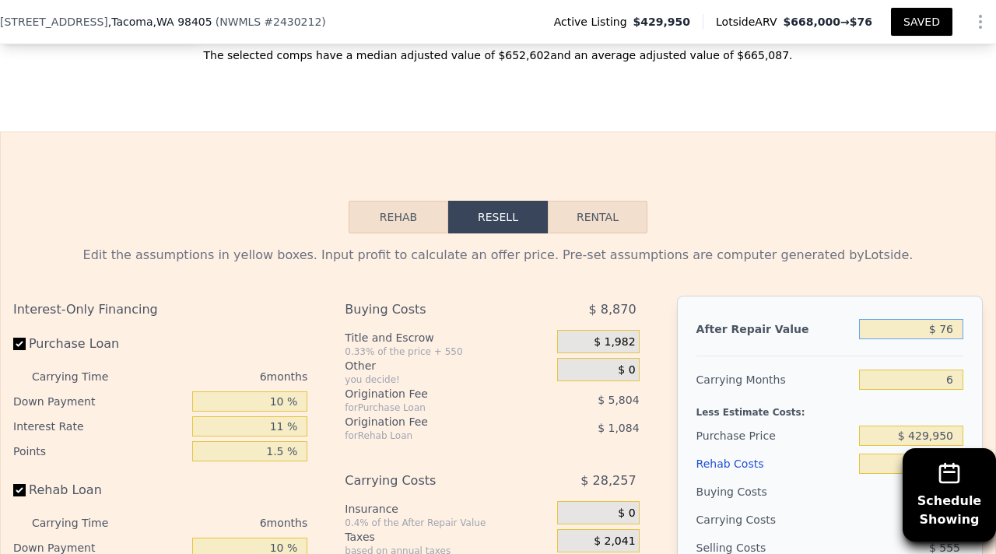
type input "$ 746"
type input "-$ 547,215"
type input "$ 7,406"
type input "-$ 541,043"
type input "$ 74,006"
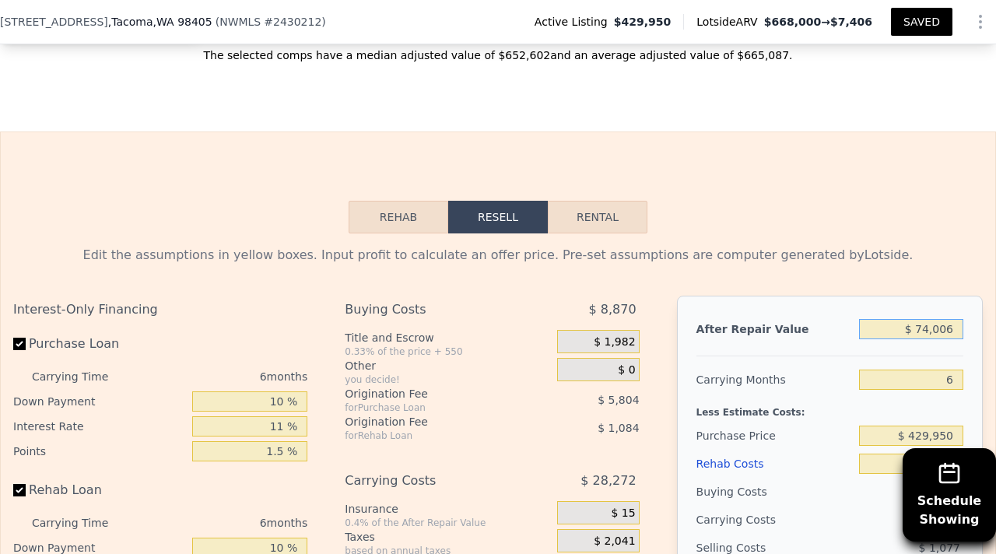
type input "-$ 479,312"
click at [956, 319] on input "$ 74,006" at bounding box center [911, 329] width 104 height 20
type input "$ 7,400"
type input "-$ 541,049"
type input "$ 74,000"
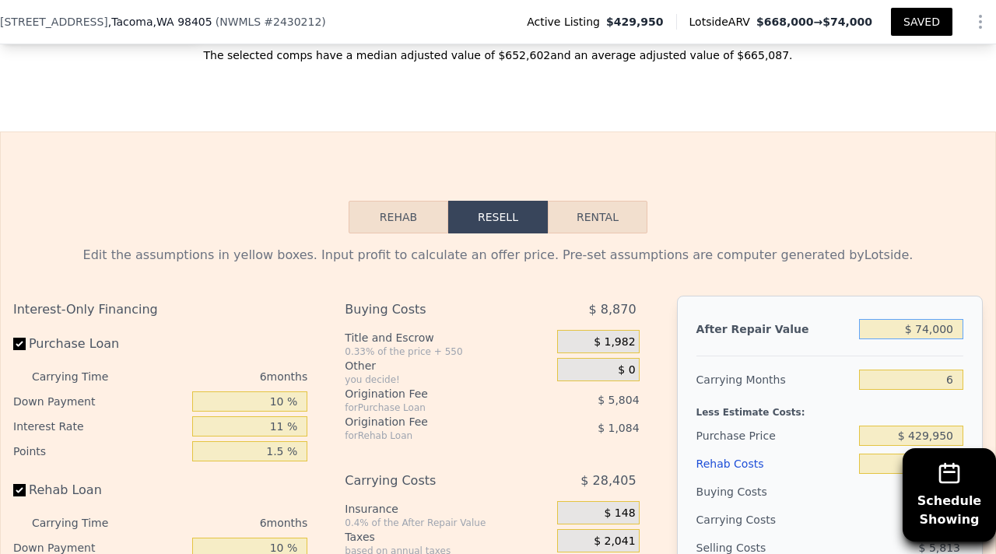
type input "-$ 479,318"
type input "$ 740,000"
type input "$ 137,977"
click at [802, 430] on div "Purchase Price" at bounding box center [775, 436] width 156 height 28
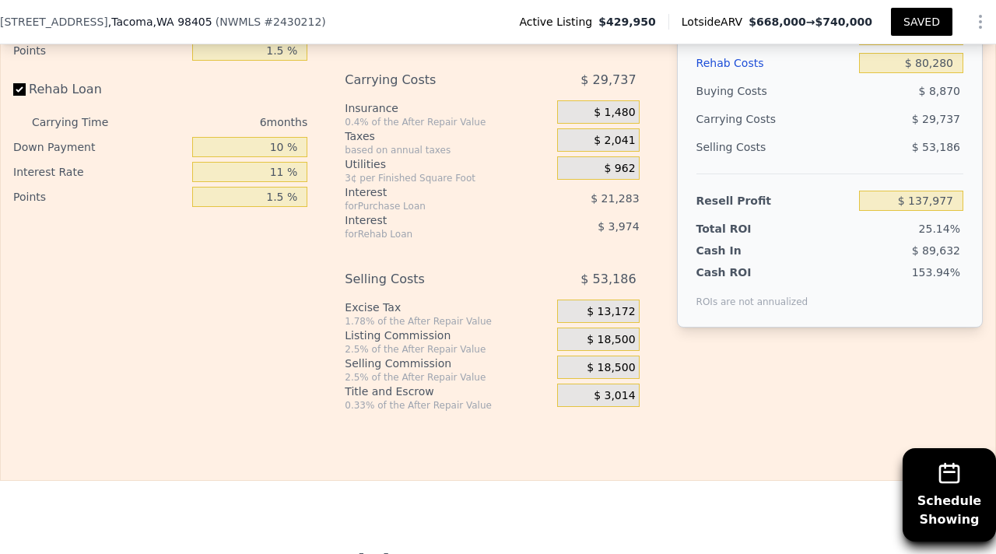
scroll to position [2802, 0]
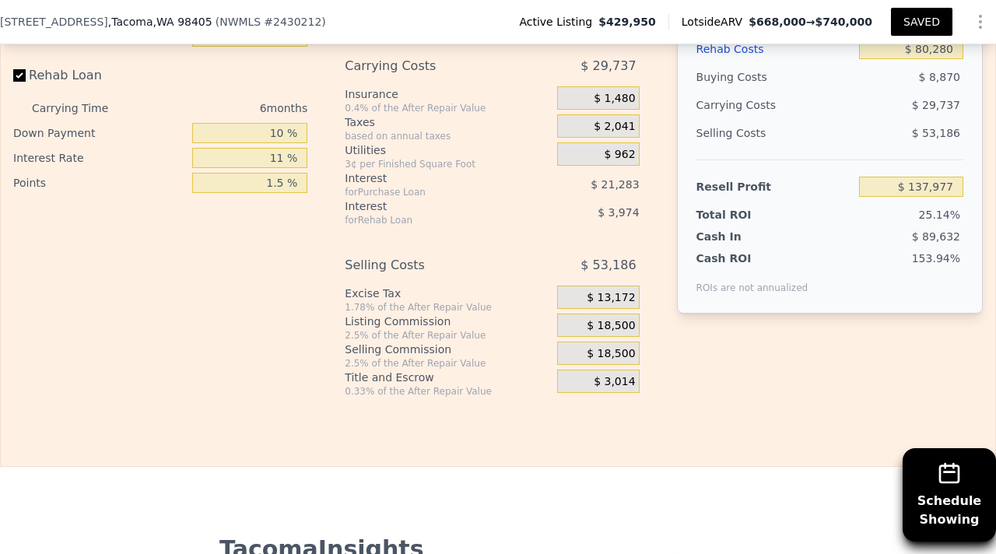
type input "$ 663,500"
type input "$ 67,071"
